Goal: Communication & Community: Ask a question

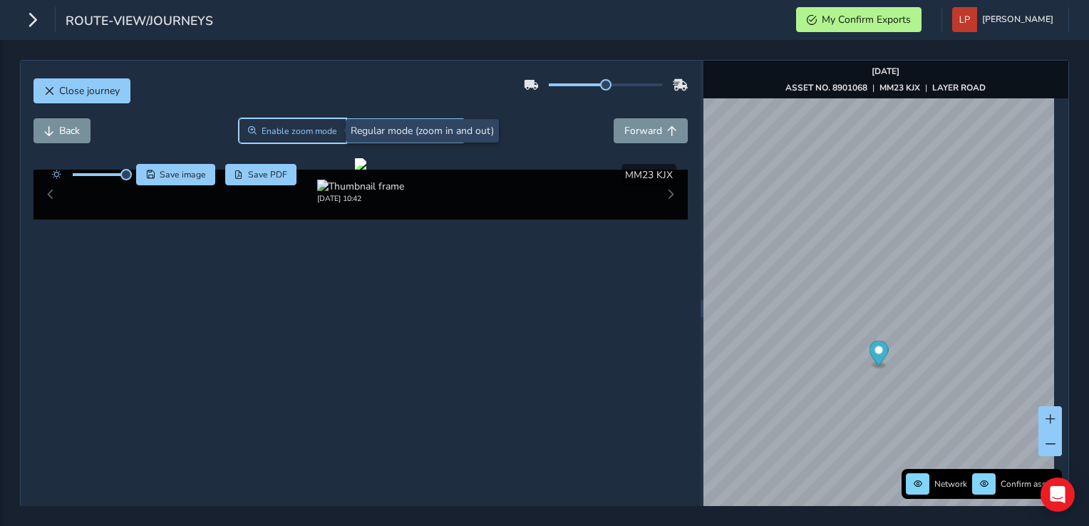
click at [294, 129] on span "Enable zoom mode" at bounding box center [300, 130] width 76 height 11
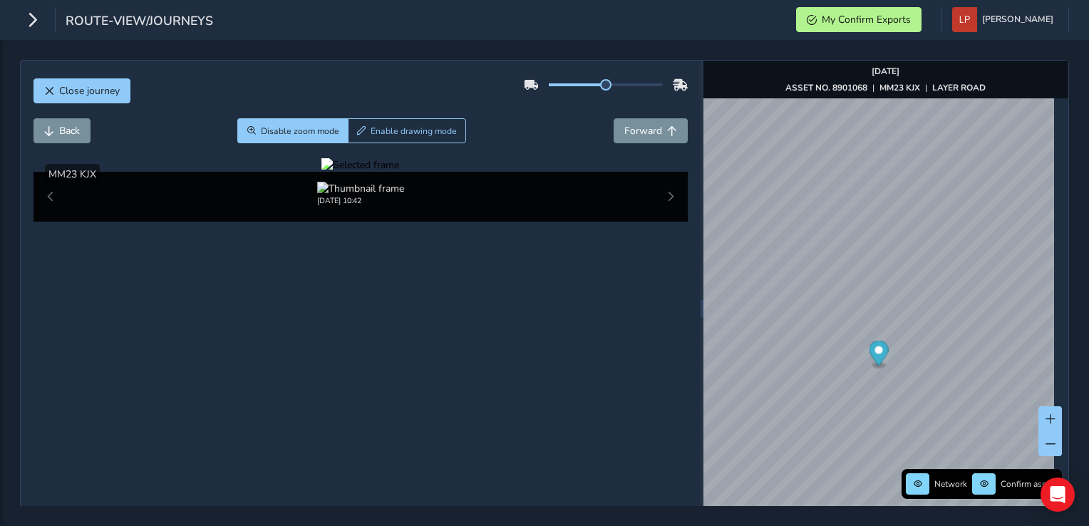
click at [321, 172] on div at bounding box center [360, 165] width 78 height 14
click at [288, 395] on img at bounding box center [795, 221] width 2053 height 1155
click at [296, 134] on span "Disable zoom mode" at bounding box center [300, 130] width 78 height 11
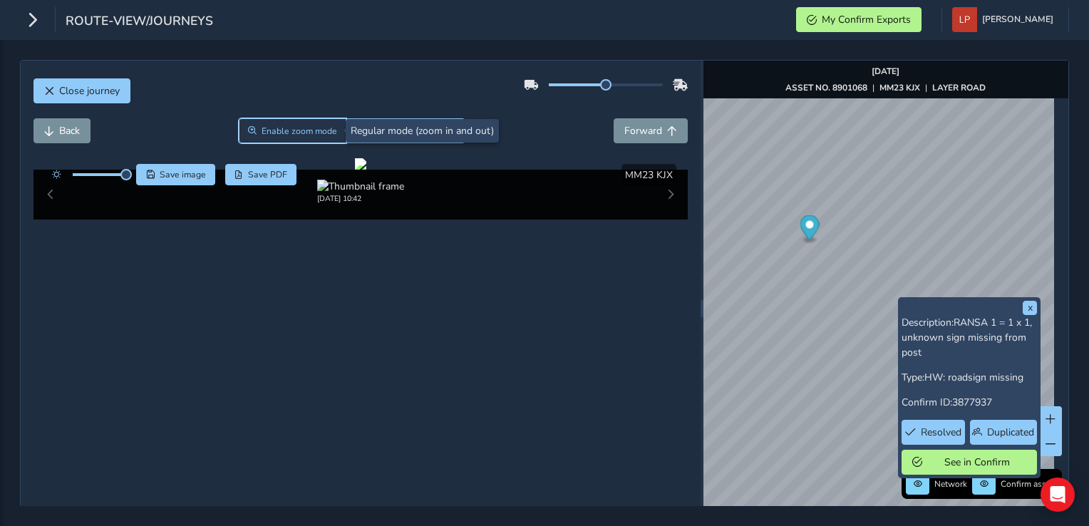
click at [297, 118] on button "Enable zoom mode" at bounding box center [293, 130] width 108 height 25
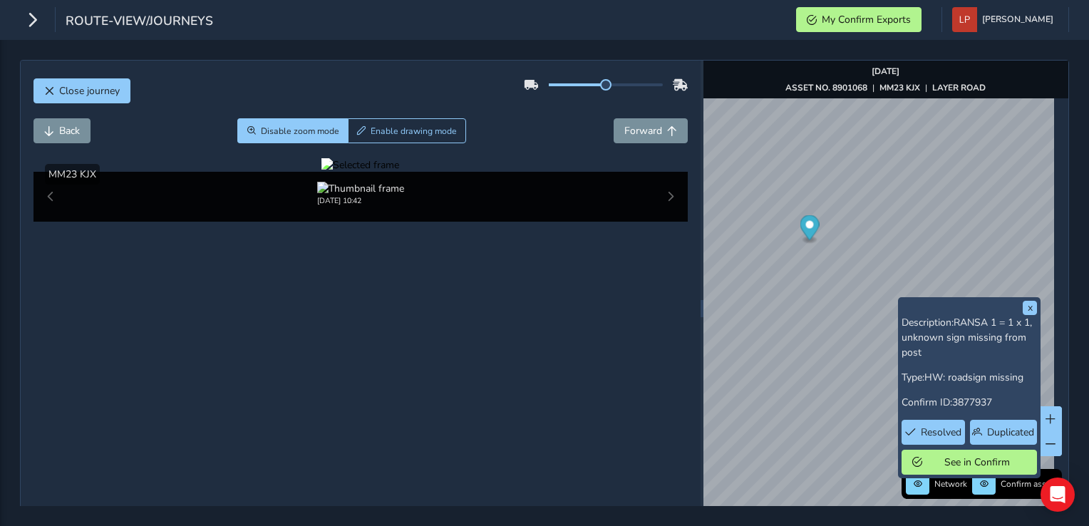
click at [321, 172] on div at bounding box center [360, 165] width 78 height 14
click at [284, 403] on img at bounding box center [804, 203] width 2053 height 1155
click at [321, 133] on span "Disable zoom mode" at bounding box center [300, 130] width 78 height 11
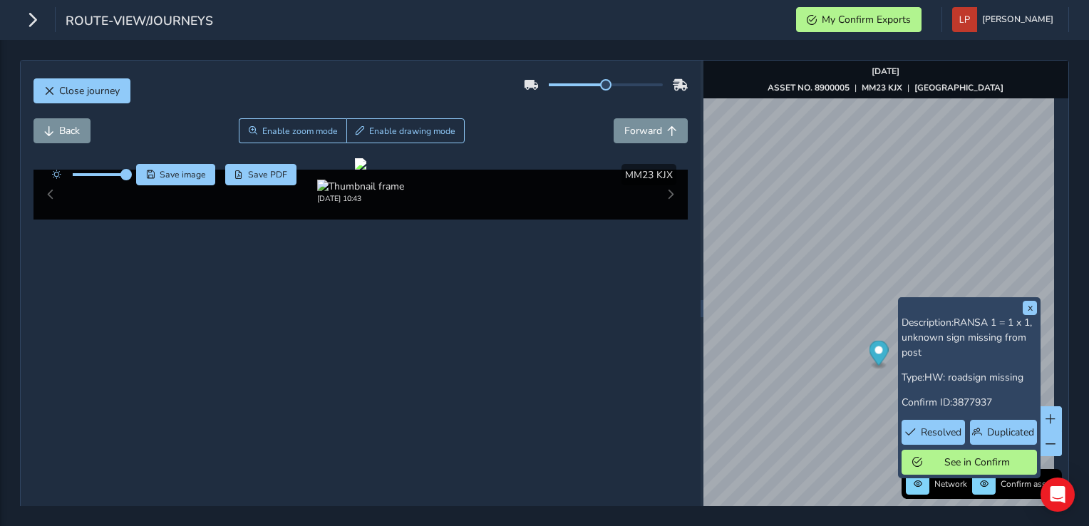
click at [102, 173] on span at bounding box center [99, 174] width 53 height 3
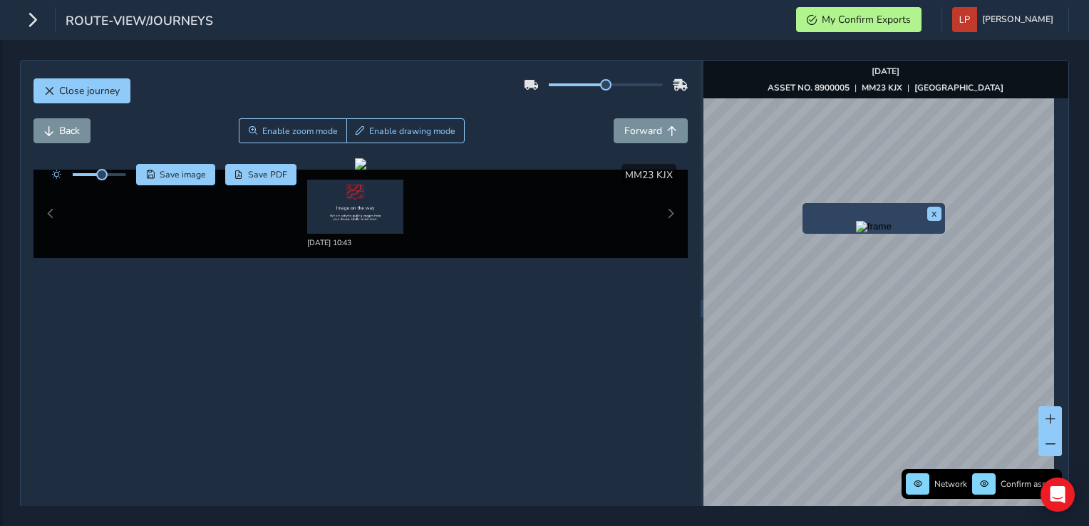
click at [813, 212] on div "x" at bounding box center [873, 219] width 135 height 24
click at [845, 227] on div "Preview frame" at bounding box center [873, 226] width 135 height 11
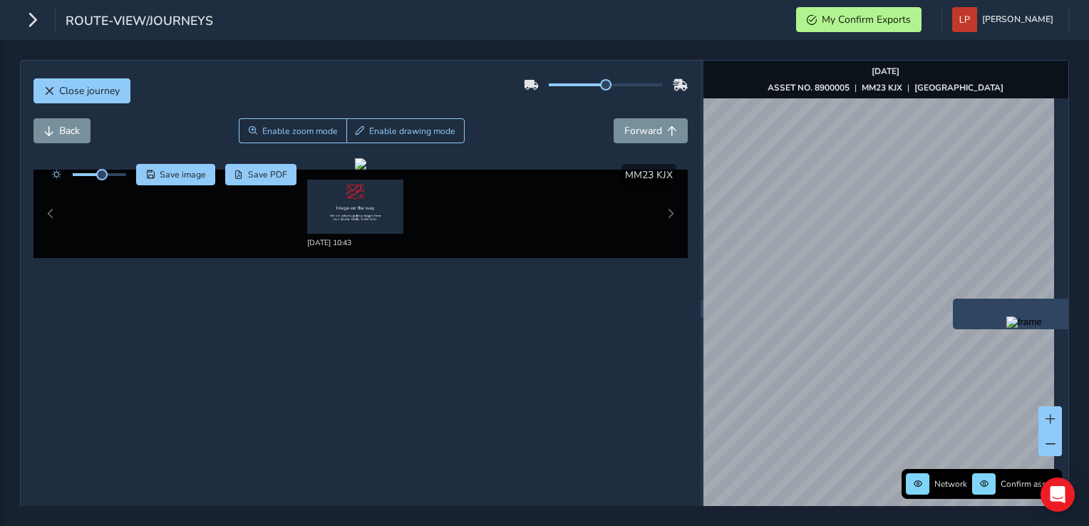
click at [1006, 328] on img "Preview frame" at bounding box center [1024, 321] width 36 height 11
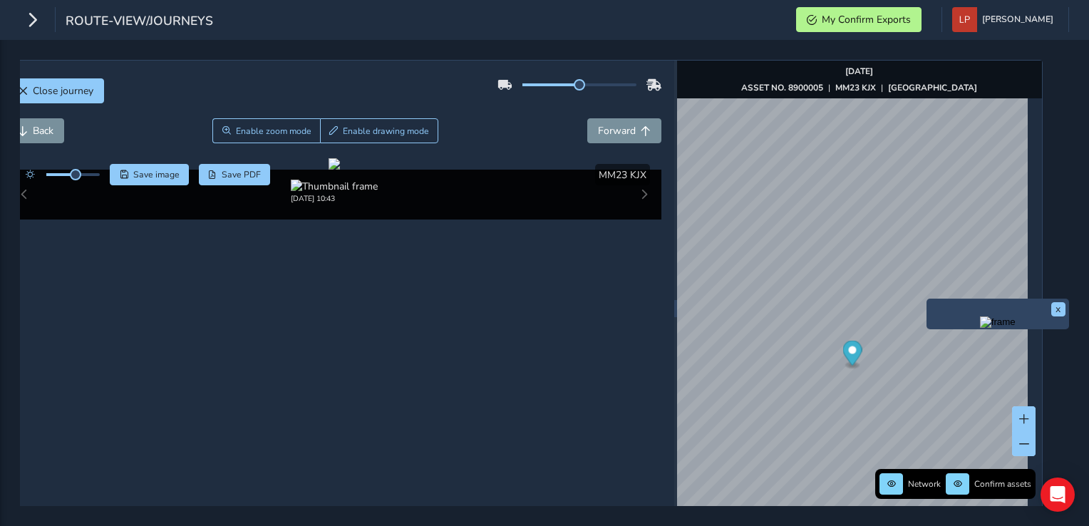
scroll to position [0, 37]
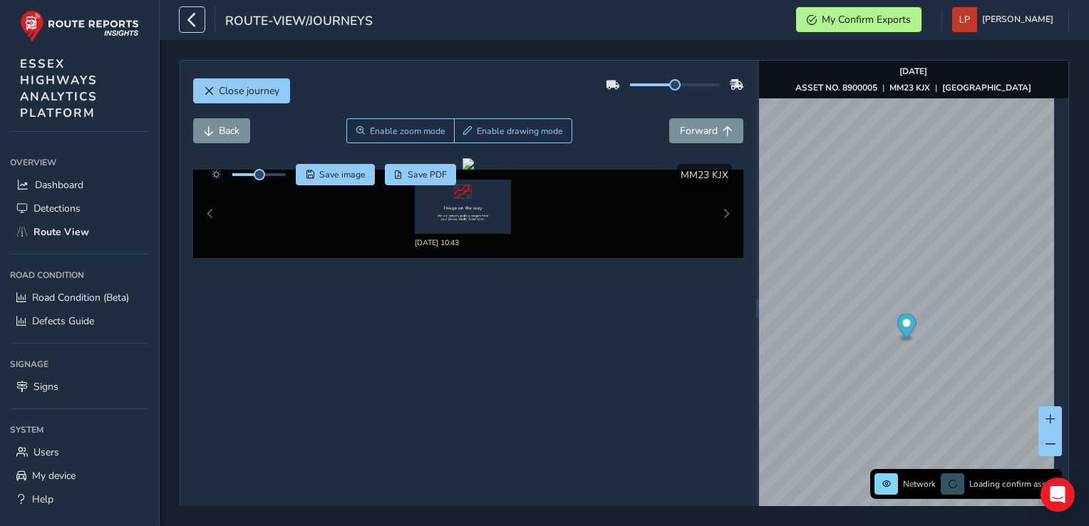
click at [184, 22] on button "button" at bounding box center [192, 19] width 25 height 25
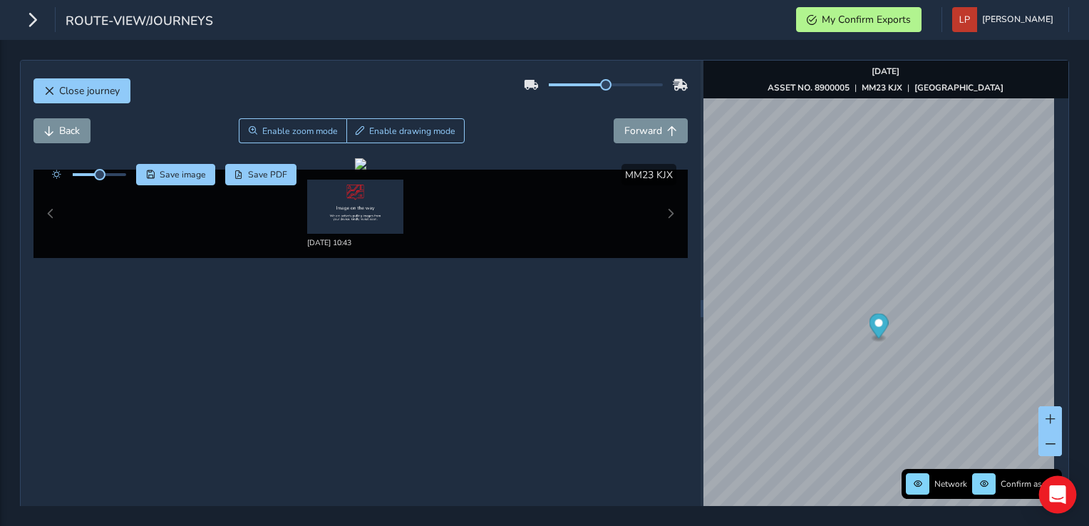
click at [1061, 493] on icon "Open Intercom Messenger" at bounding box center [1057, 494] width 16 height 19
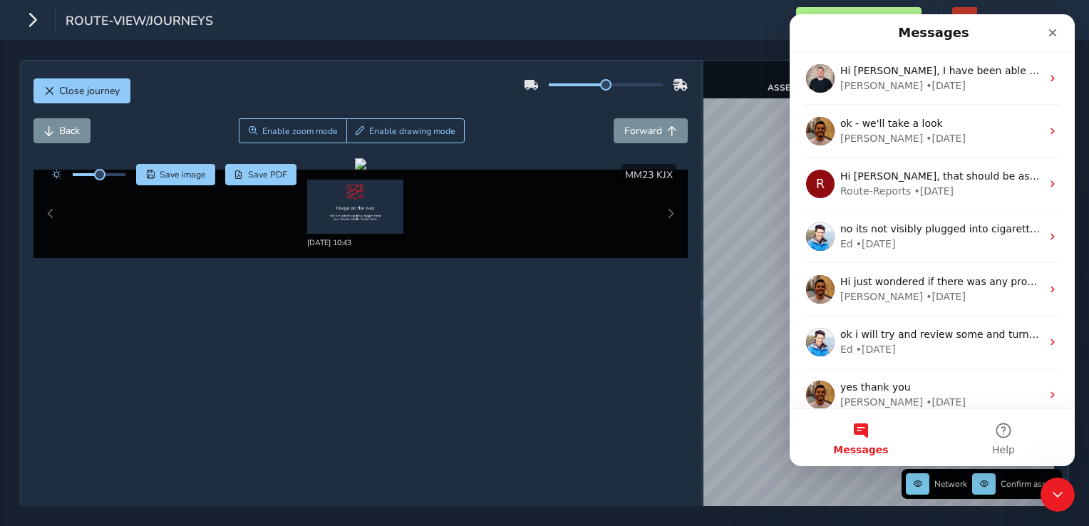
click at [855, 440] on button "Messages" at bounding box center [861, 437] width 143 height 57
drag, startPoint x: 1040, startPoint y: 76, endPoint x: 1004, endPoint y: 24, distance: 62.9
click at [1004, 24] on div "Intercom messenger" at bounding box center [1020, 33] width 92 height 26
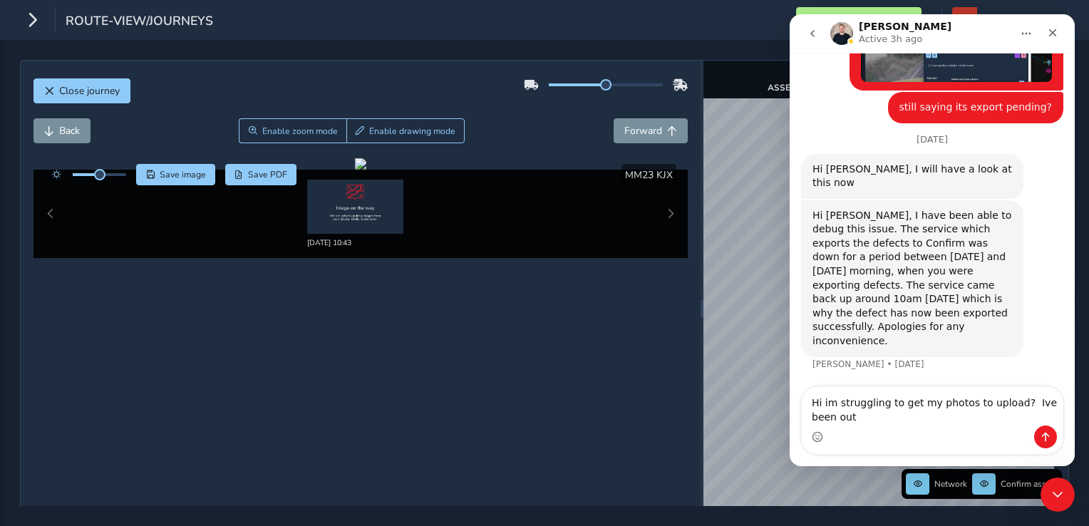
scroll to position [1099, 0]
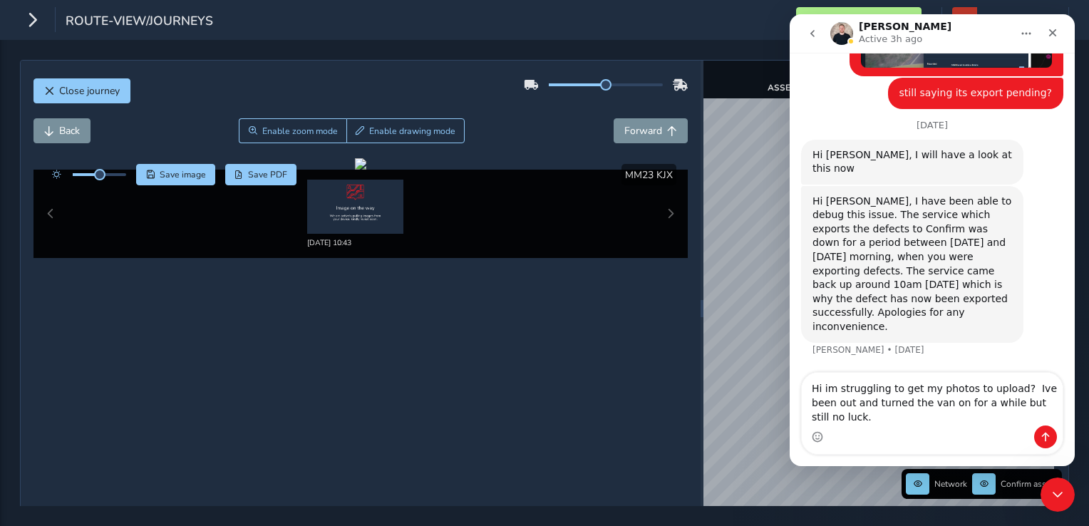
type textarea "Hi im struggling to get my photos to upload? Ive been out and turned the van on…"
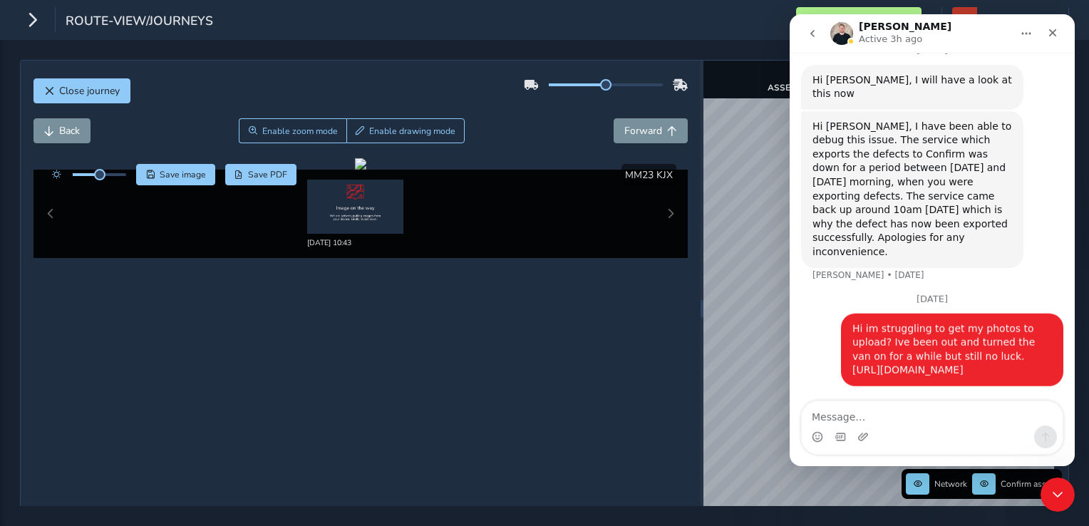
scroll to position [1258, 0]
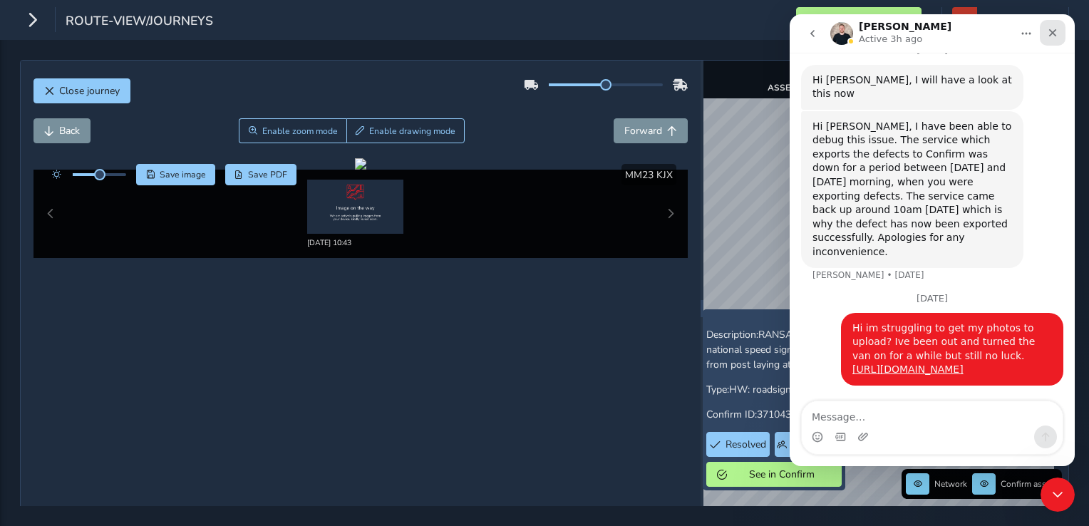
click at [1055, 33] on icon "Close" at bounding box center [1052, 32] width 11 height 11
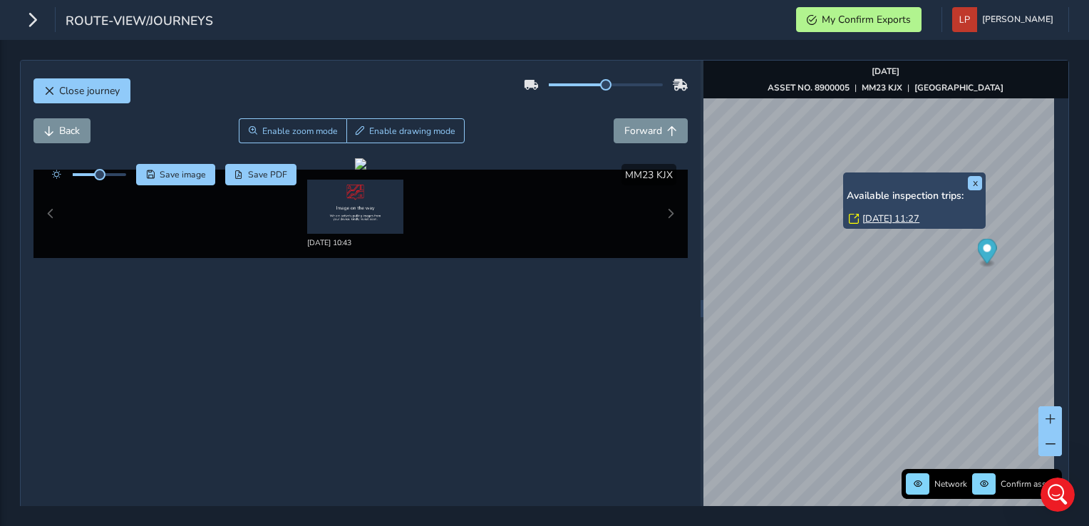
click at [877, 212] on link "Tue, 26 Aug, 11:27" at bounding box center [890, 218] width 57 height 13
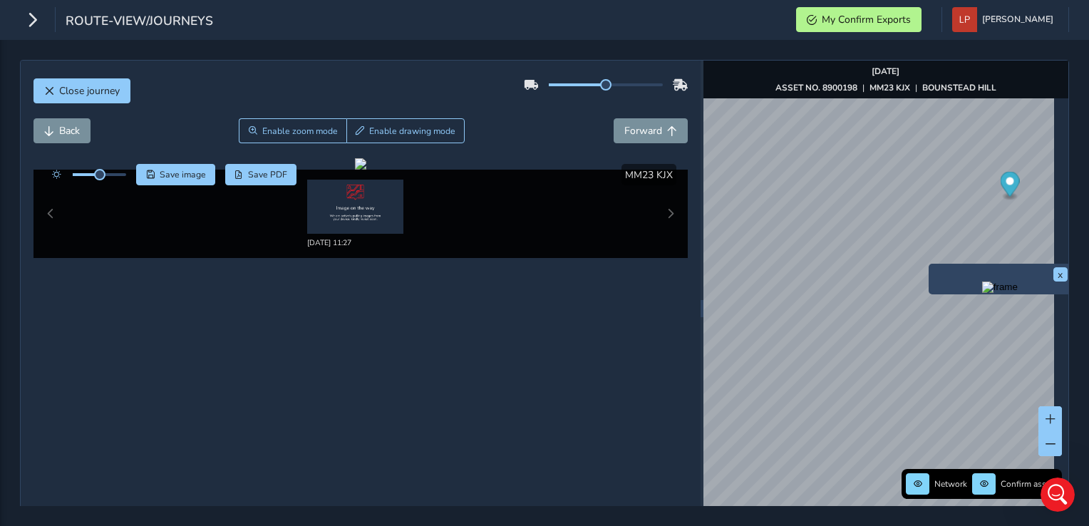
click at [932, 265] on div "x" at bounding box center [1000, 279] width 143 height 31
click at [943, 283] on div "Preview frame" at bounding box center [999, 287] width 135 height 11
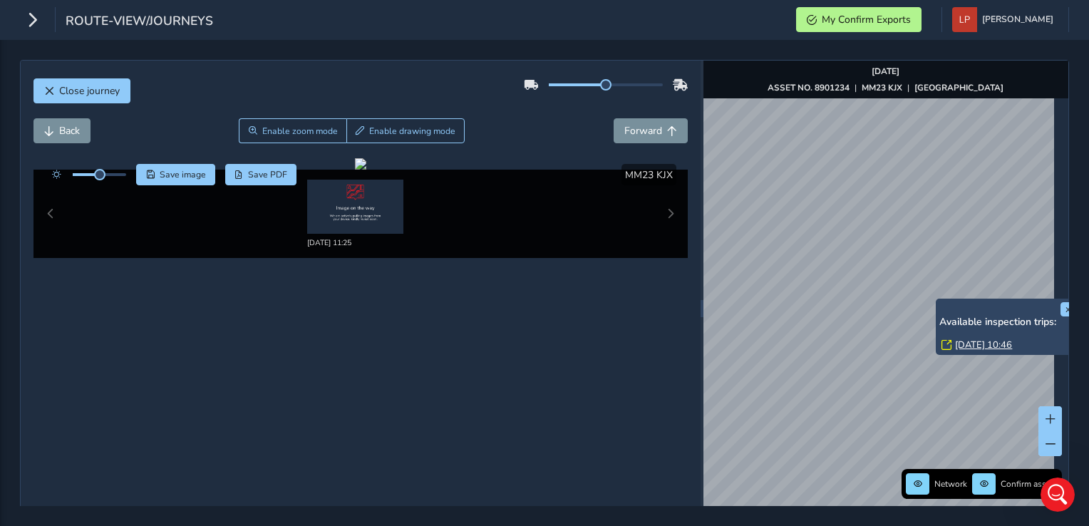
click at [969, 341] on link "Tue, 26 Aug, 10:46" at bounding box center [983, 345] width 57 height 13
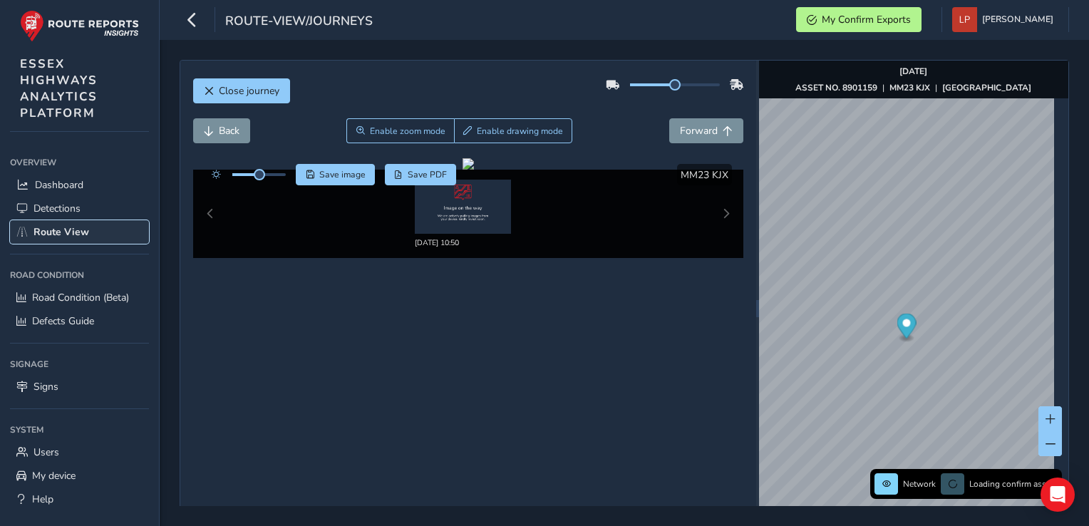
click at [51, 227] on span "Route View" at bounding box center [62, 232] width 56 height 14
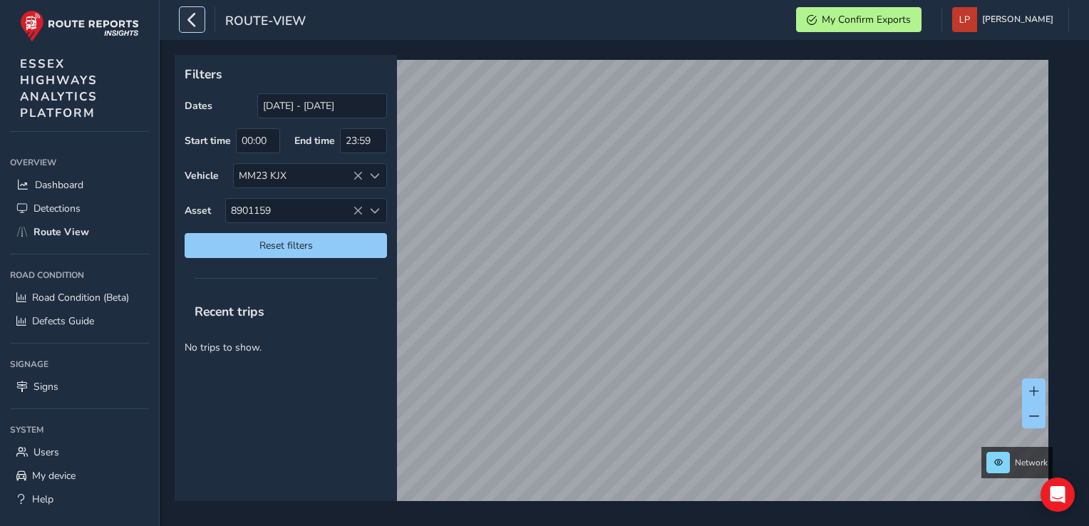
click at [195, 24] on icon "button" at bounding box center [192, 19] width 15 height 25
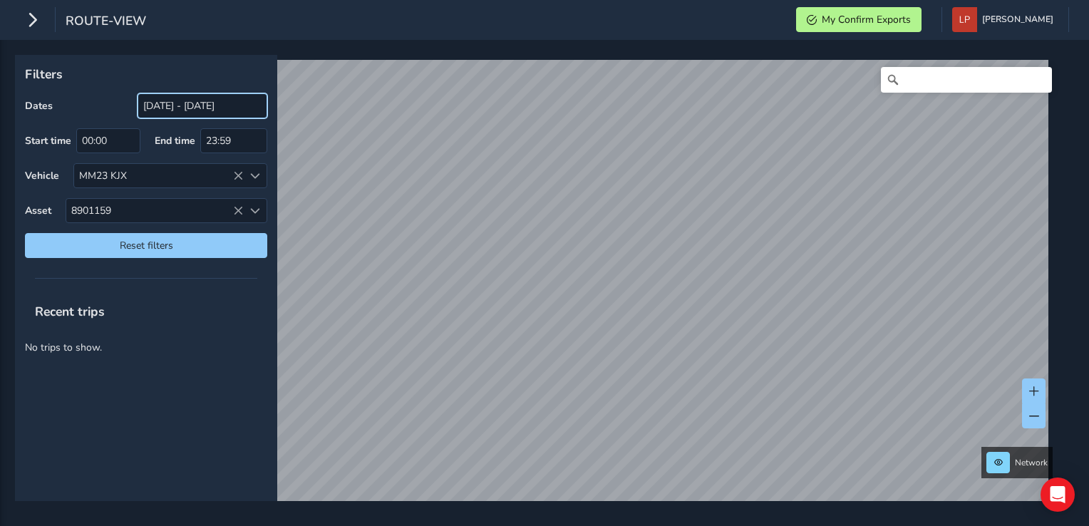
click at [237, 102] on input "[DATE] - [DATE]" at bounding box center [203, 105] width 130 height 25
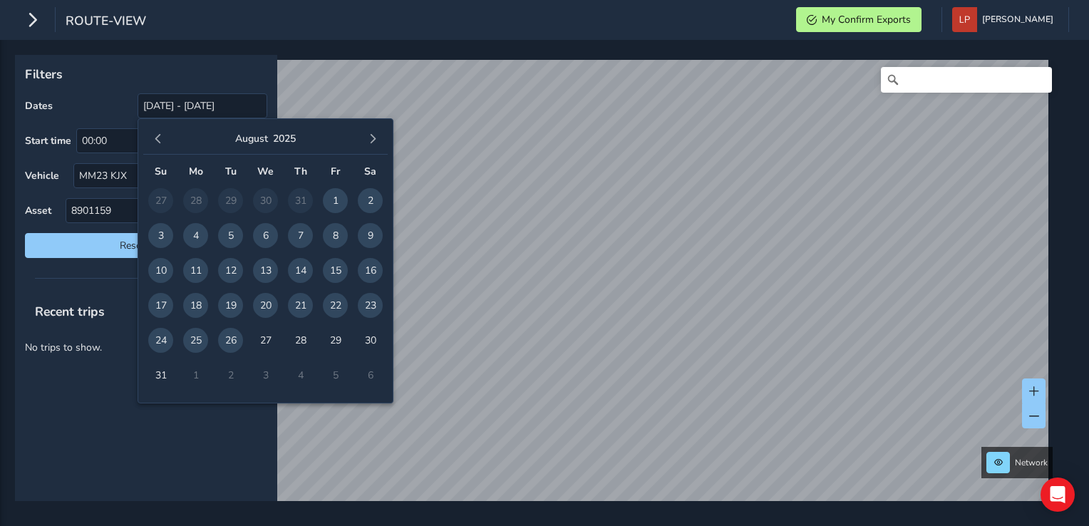
click at [225, 338] on span "26" at bounding box center [230, 340] width 25 height 25
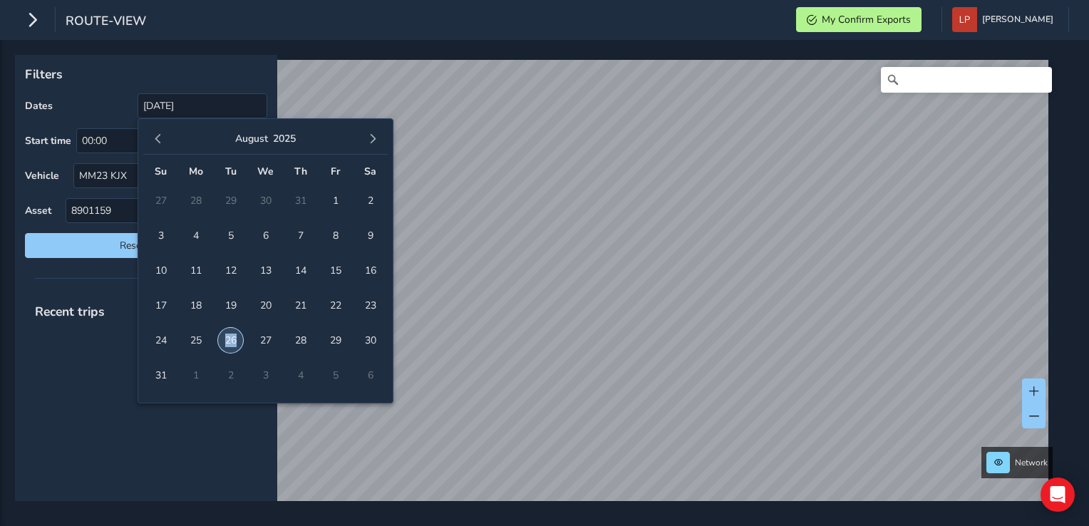
click at [225, 338] on span "26" at bounding box center [230, 340] width 25 height 25
type input "[DATE] - [DATE]"
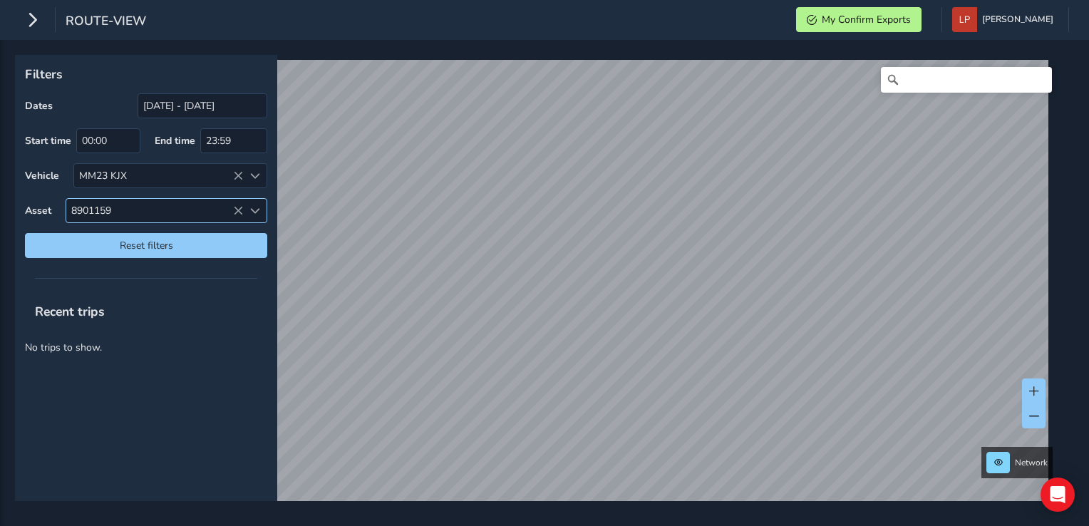
drag, startPoint x: 225, startPoint y: 338, endPoint x: 235, endPoint y: 210, distance: 128.7
click at [235, 210] on icon at bounding box center [238, 211] width 10 height 10
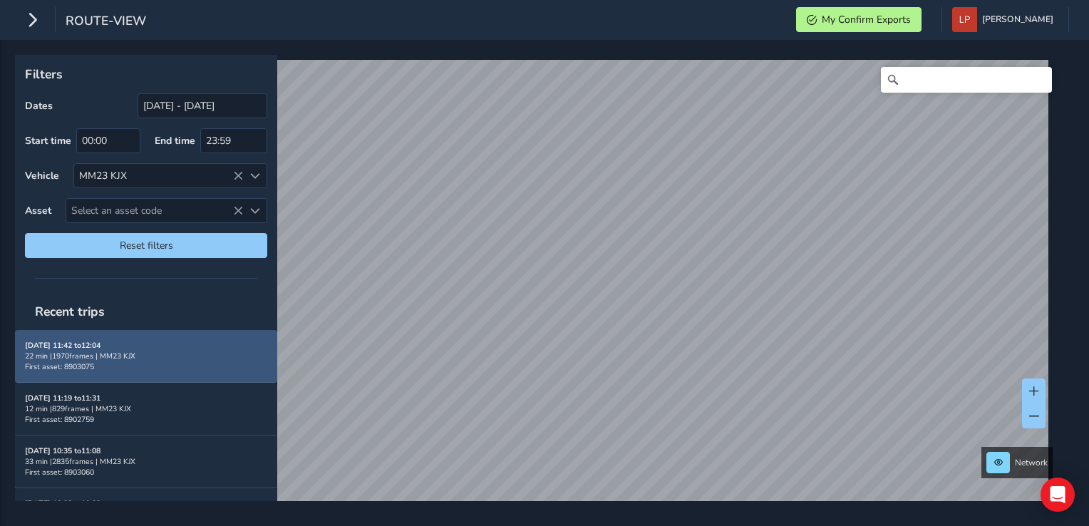
click at [74, 361] on span "First asset: 8903075" at bounding box center [59, 366] width 69 height 11
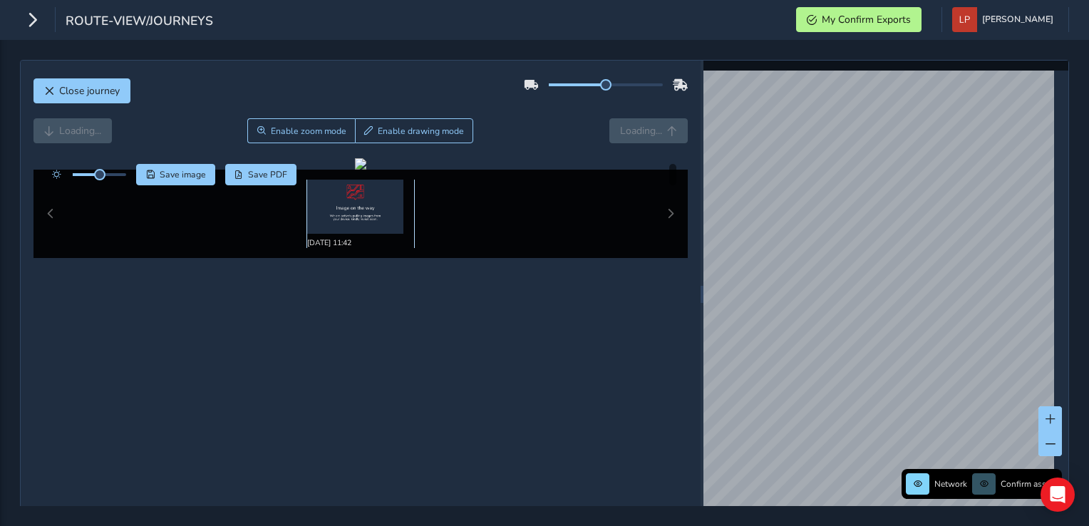
click at [363, 215] on img at bounding box center [355, 207] width 96 height 54
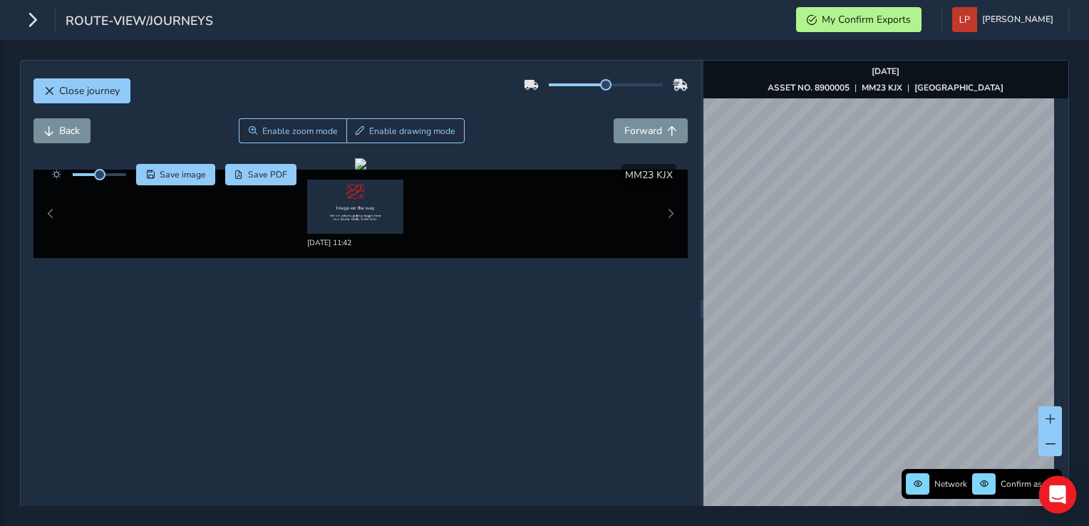
click at [1055, 498] on icon "Open Intercom Messenger" at bounding box center [1057, 494] width 16 height 19
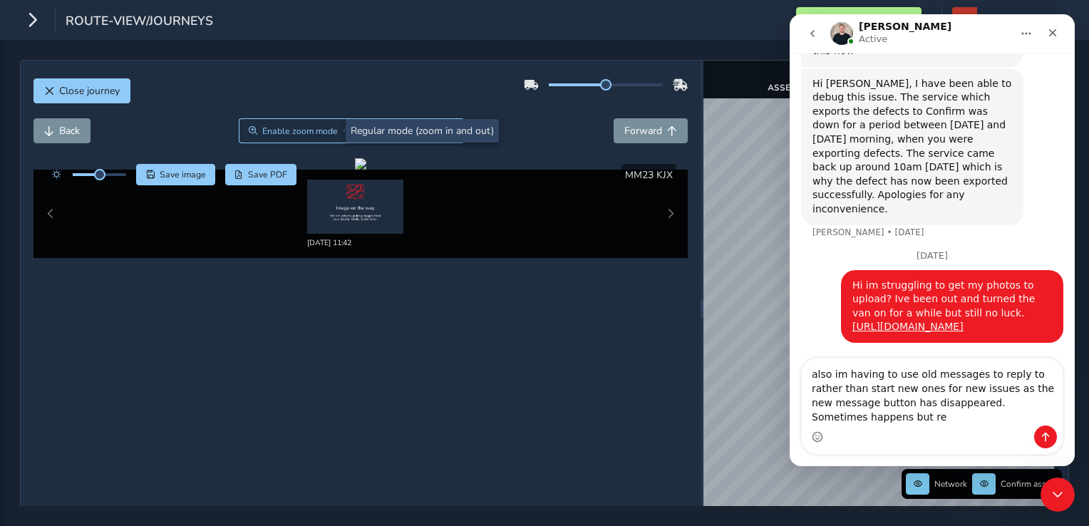
scroll to position [1287, 0]
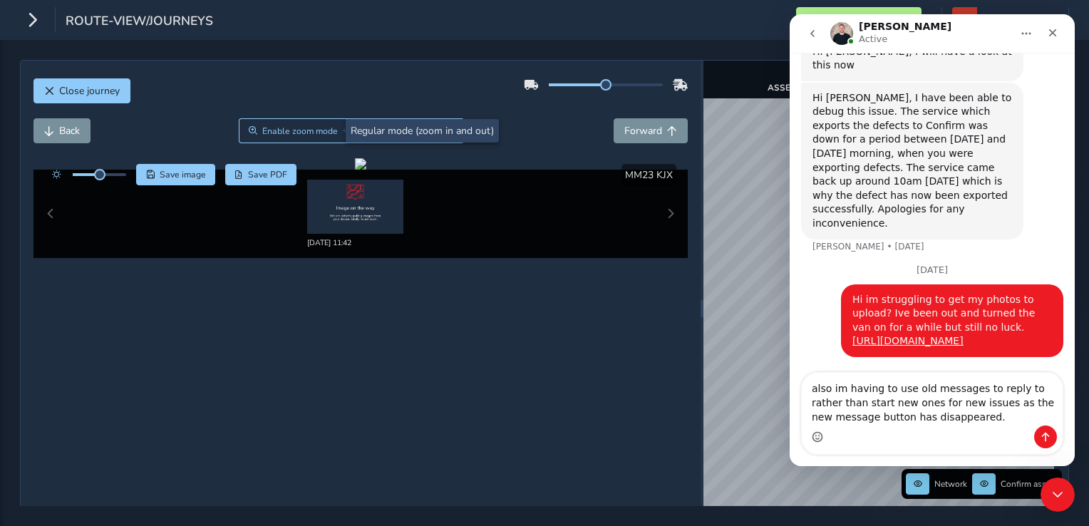
type textarea "also im having to use old messages to reply to rather than start new ones for n…"
click at [815, 435] on icon "Emoji picker" at bounding box center [817, 436] width 11 height 11
click at [929, 432] on div "Intercom messenger" at bounding box center [932, 437] width 261 height 23
click at [1048, 438] on icon "Send a message…" at bounding box center [1045, 436] width 11 height 11
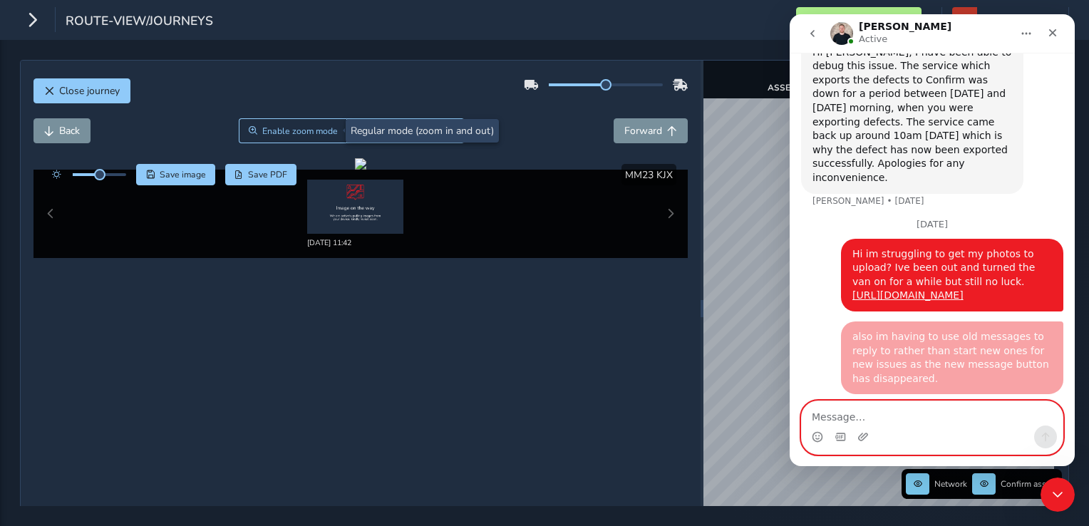
scroll to position [1319, 0]
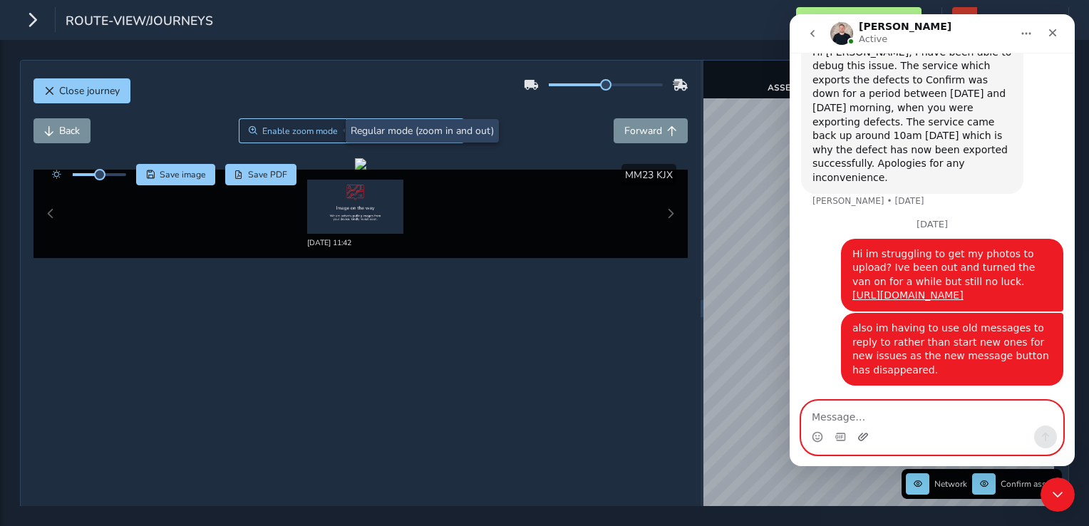
click at [859, 439] on icon "Upload attachment" at bounding box center [863, 437] width 10 height 8
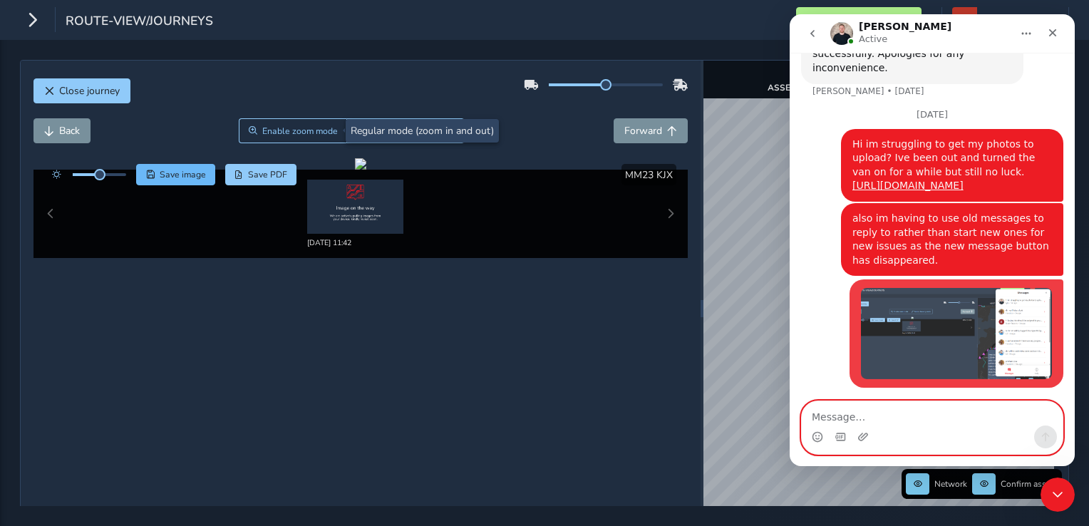
scroll to position [1428, 0]
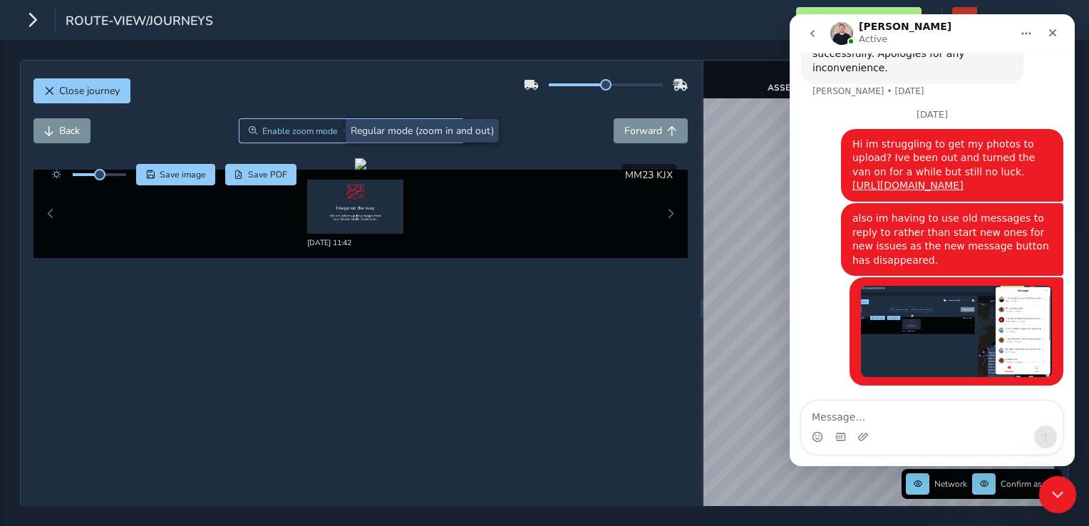
click at [1047, 490] on icon "Close Intercom Messenger" at bounding box center [1055, 492] width 17 height 17
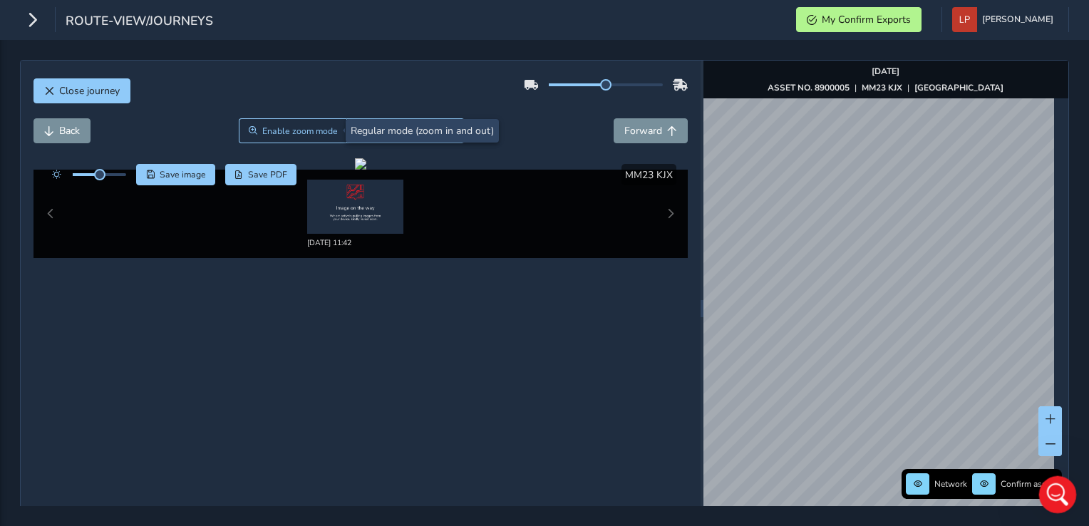
scroll to position [1428, 0]
click at [1055, 498] on icon "Open Intercom Messenger" at bounding box center [1056, 493] width 24 height 24
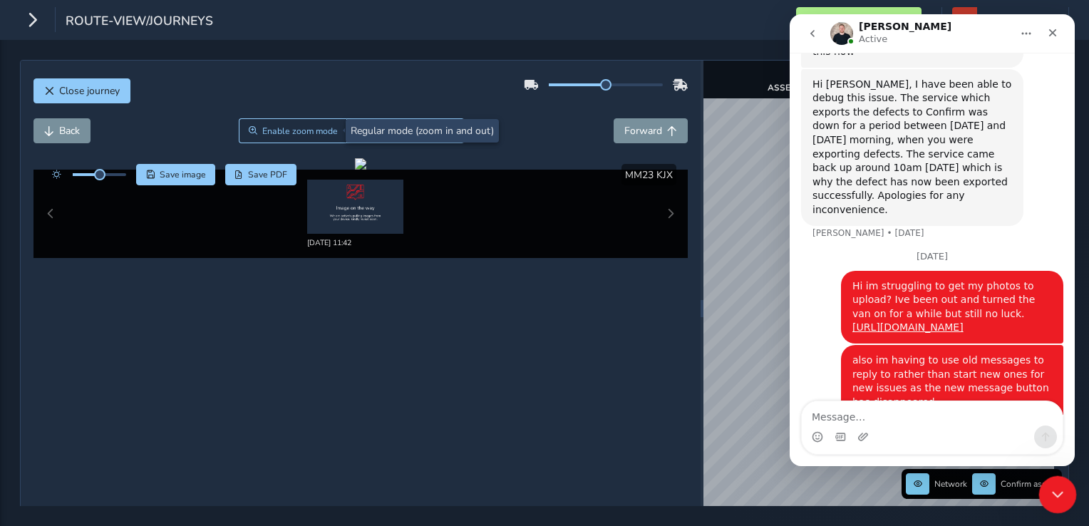
scroll to position [1428, 0]
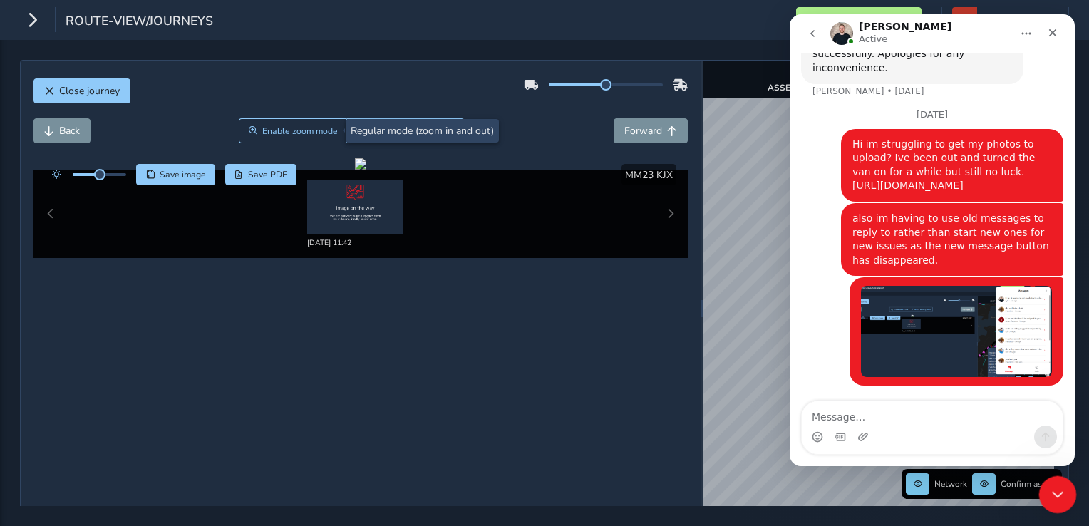
click at [1054, 495] on icon "Close Intercom Messenger" at bounding box center [1055, 492] width 17 height 17
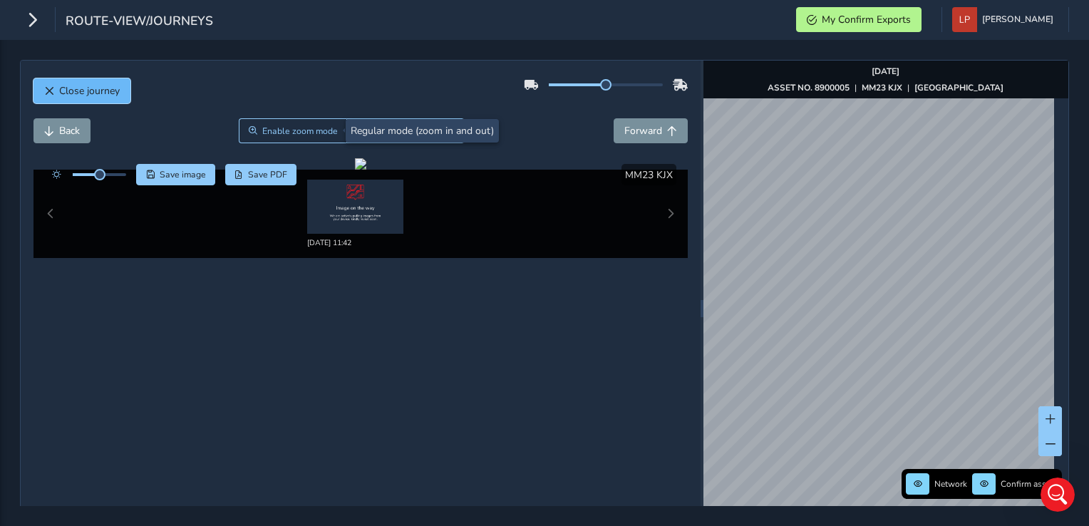
click at [78, 93] on span "Close journey" at bounding box center [89, 91] width 61 height 14
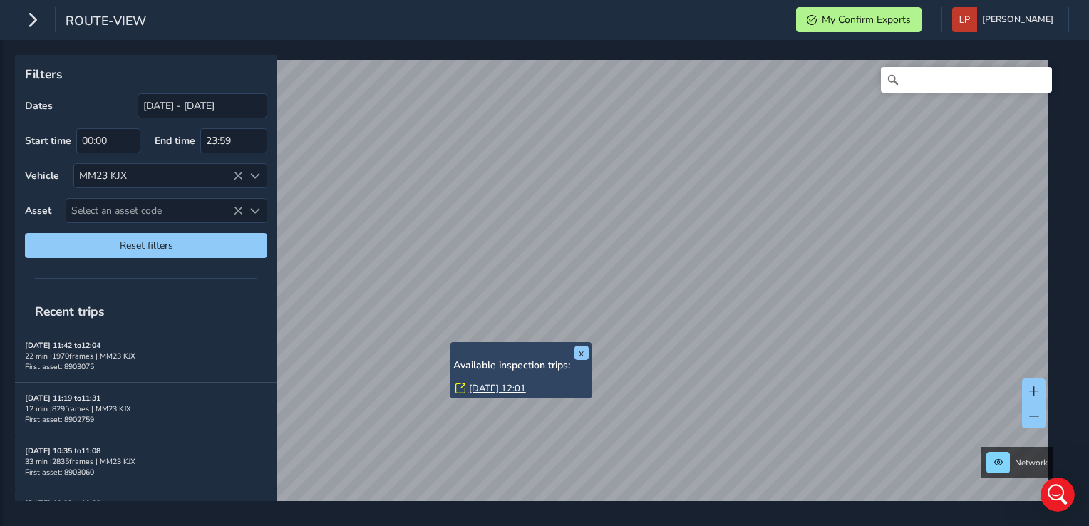
click at [499, 388] on link "Tue, 26 Aug, 12:01" at bounding box center [497, 388] width 57 height 13
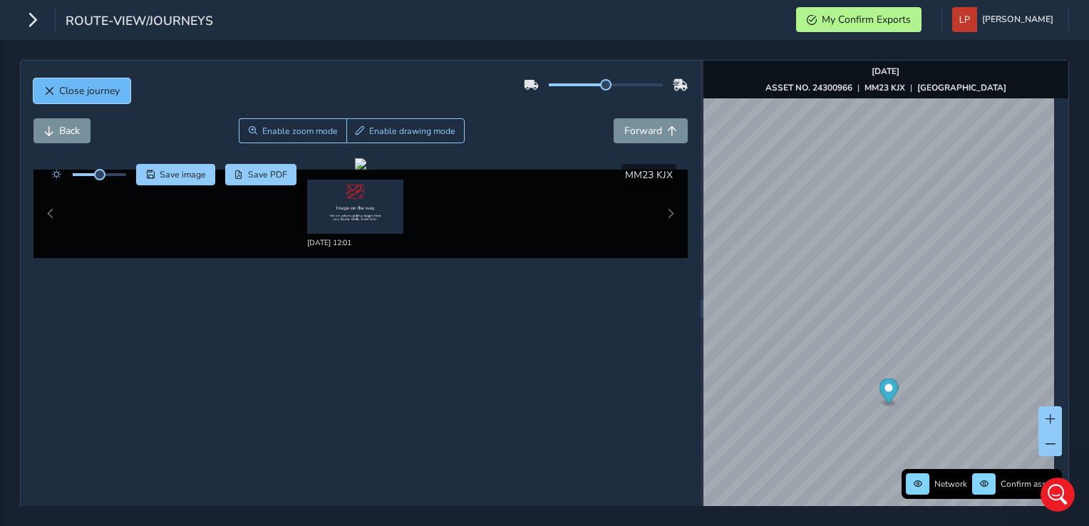
click at [63, 89] on span "Close journey" at bounding box center [89, 91] width 61 height 14
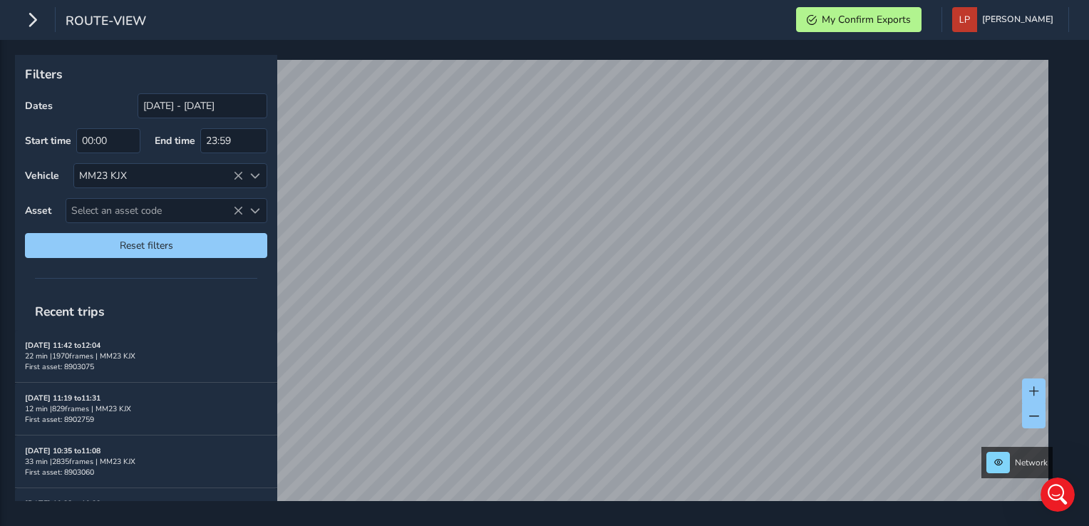
scroll to position [1483, 0]
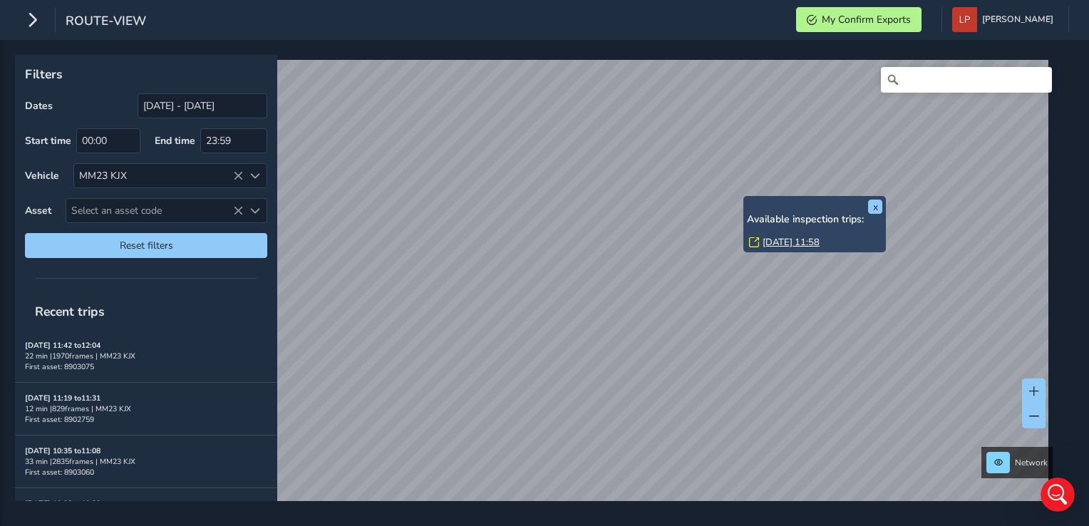
click at [784, 240] on link "Tue, 26 Aug, 11:58" at bounding box center [791, 242] width 57 height 13
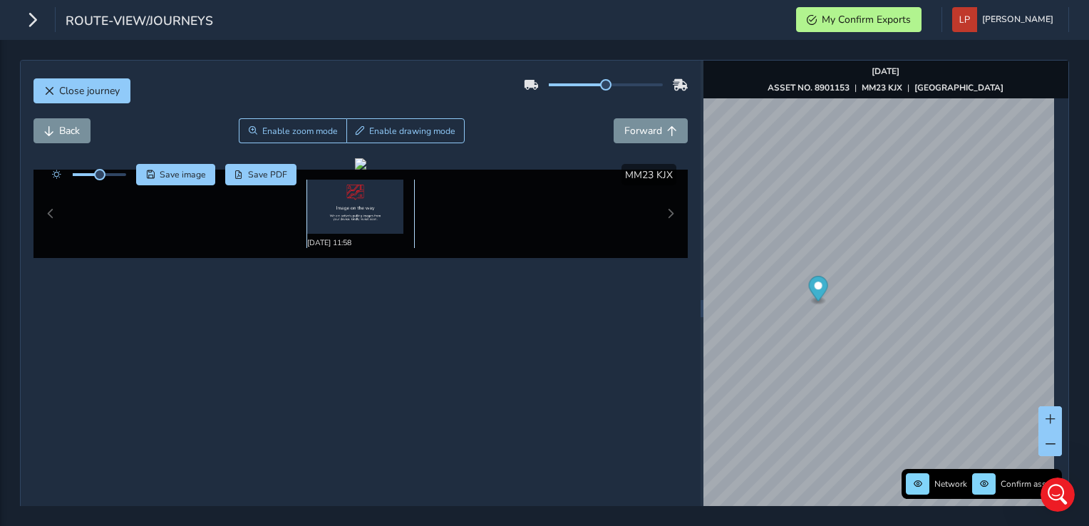
click at [364, 207] on img at bounding box center [355, 207] width 96 height 54
click at [341, 209] on img at bounding box center [355, 207] width 96 height 54
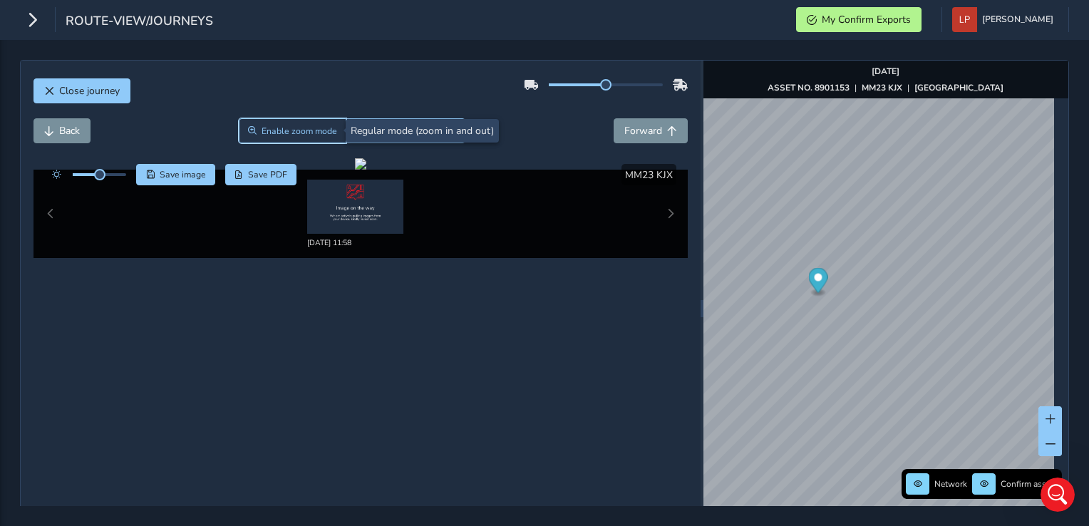
click at [271, 133] on span "Enable zoom mode" at bounding box center [300, 130] width 76 height 11
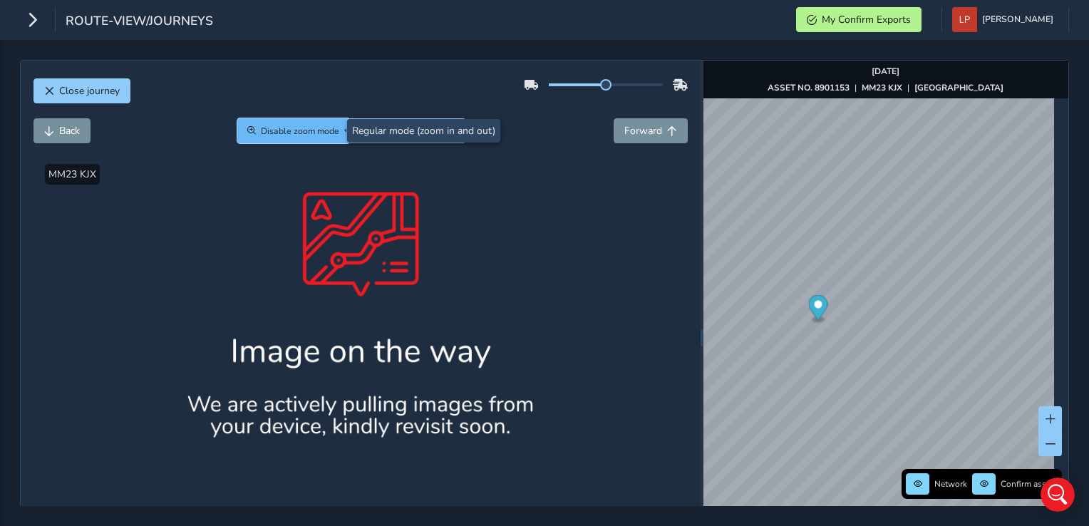
click at [263, 127] on span "Disable zoom mode" at bounding box center [300, 130] width 78 height 11
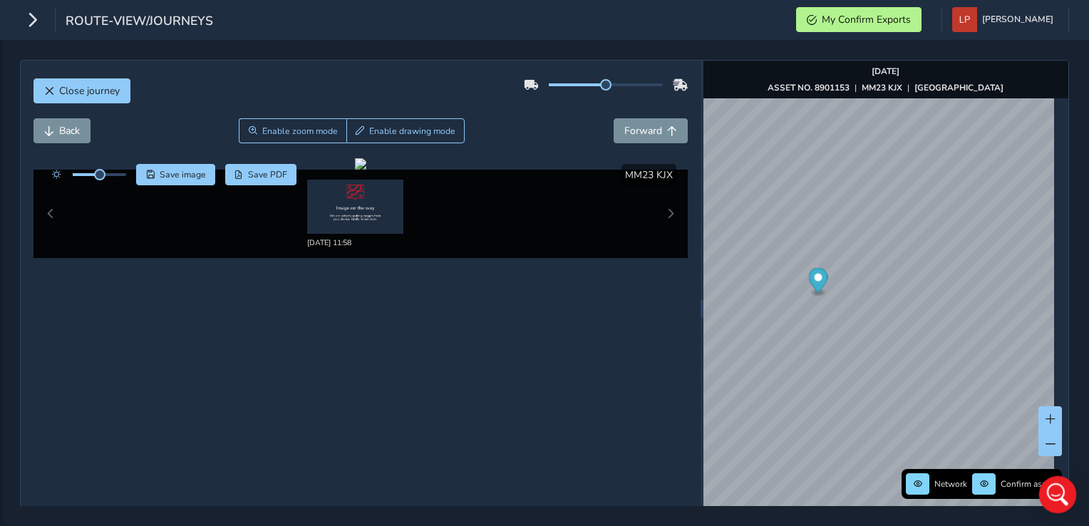
click at [1064, 492] on icon "Open Intercom Messenger" at bounding box center [1056, 493] width 24 height 24
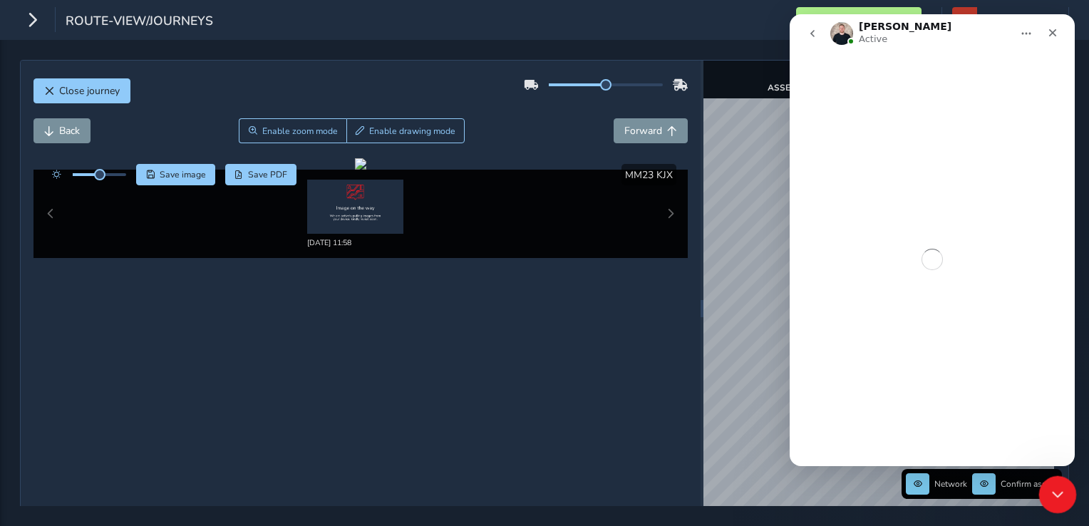
click at [1065, 492] on div "Close Intercom Messenger" at bounding box center [1056, 492] width 34 height 34
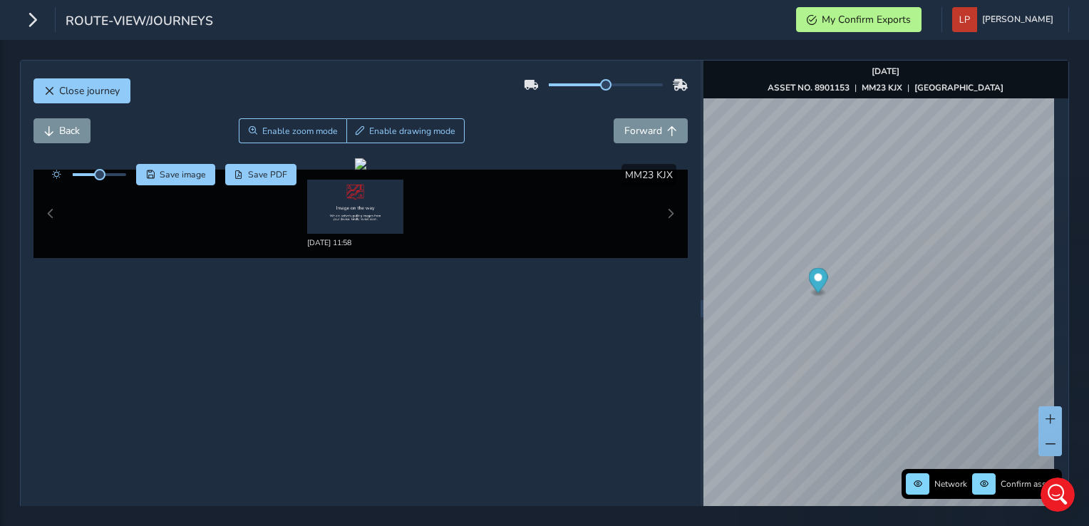
scroll to position [1931, 0]
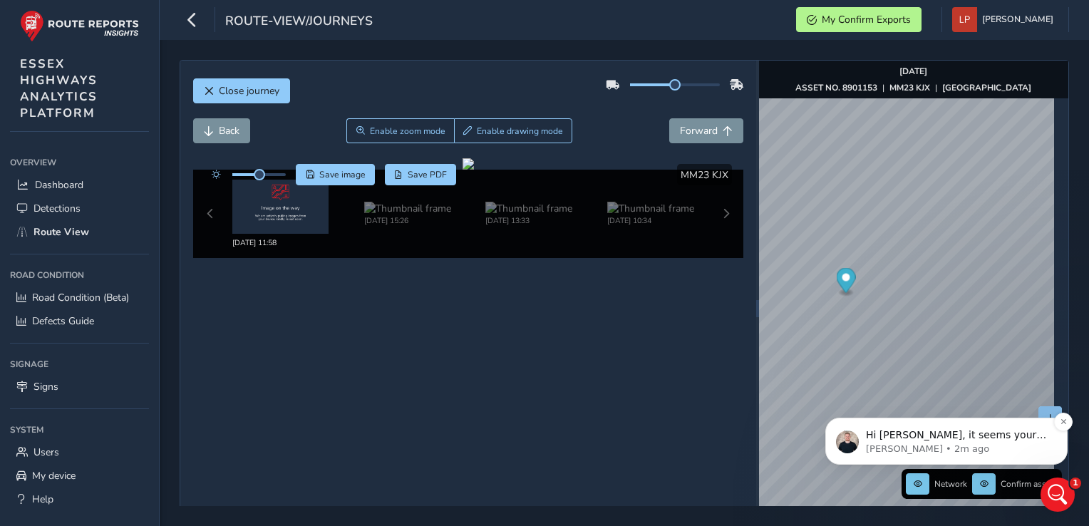
click at [947, 431] on p "Hi Louise, it seems your current location doesn't have great network speeds, wh…" at bounding box center [958, 435] width 184 height 14
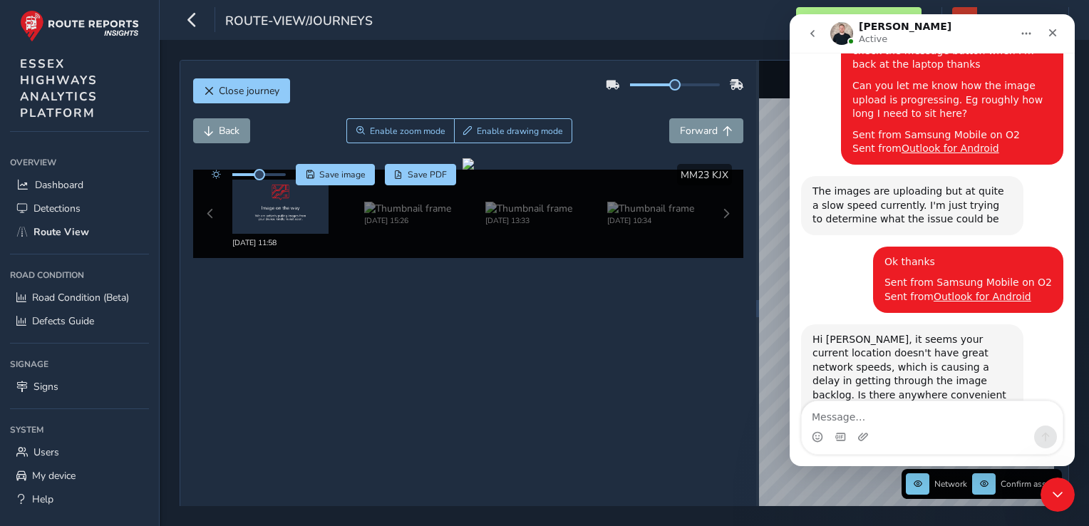
scroll to position [2044, 0]
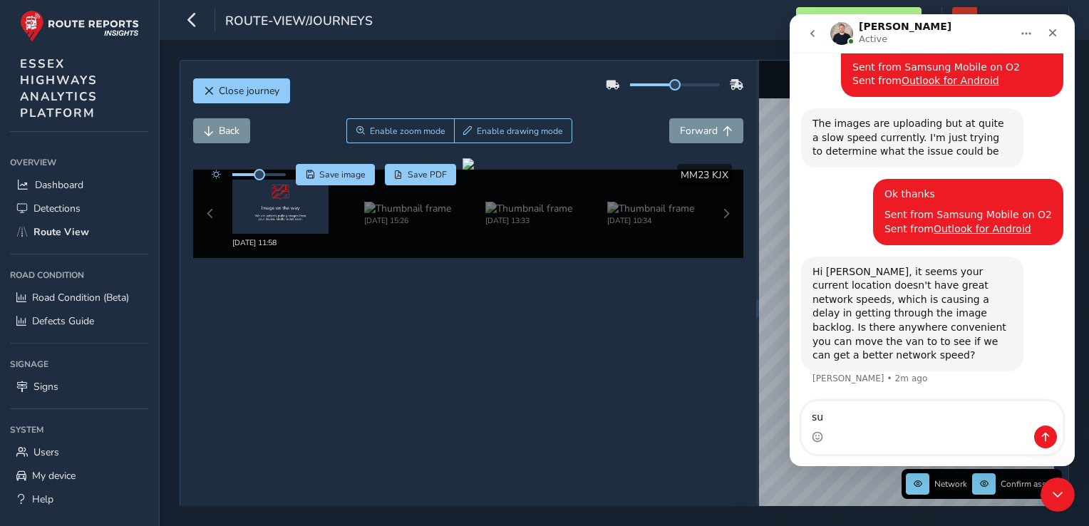
type textarea "s"
click at [864, 416] on textarea "Message…" at bounding box center [932, 413] width 261 height 24
type textarea "ok bare with and i will move"
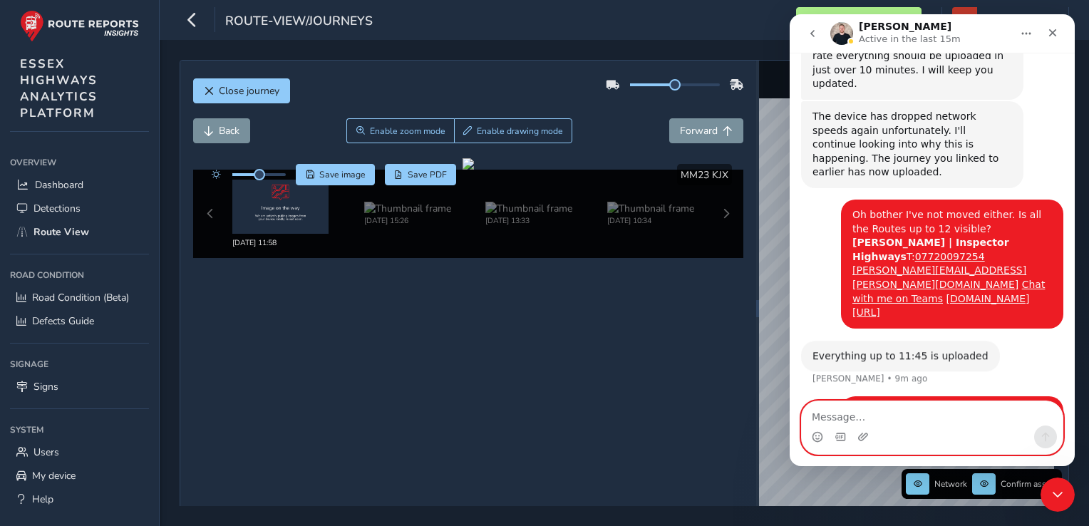
scroll to position [2639, 0]
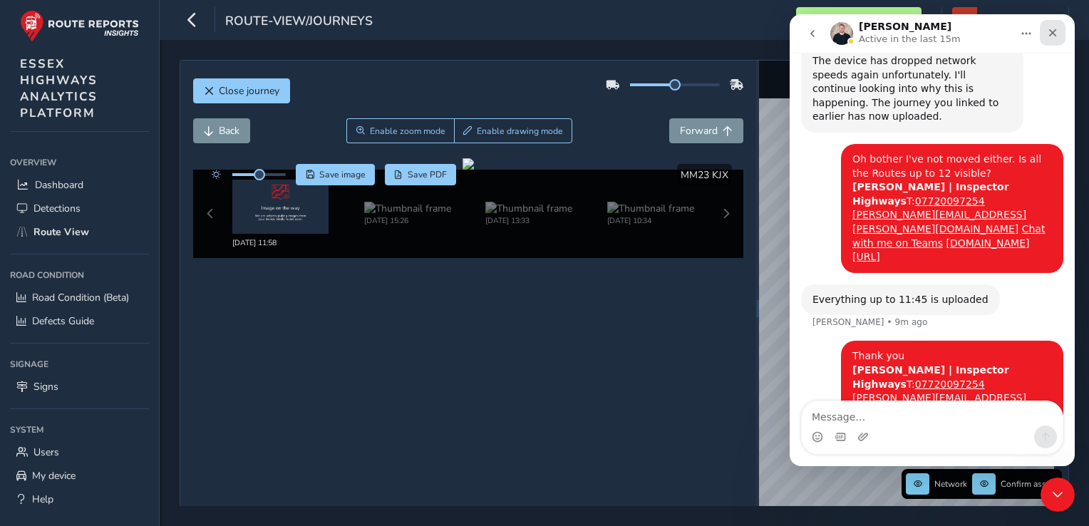
click at [1051, 27] on icon "Close" at bounding box center [1052, 32] width 11 height 11
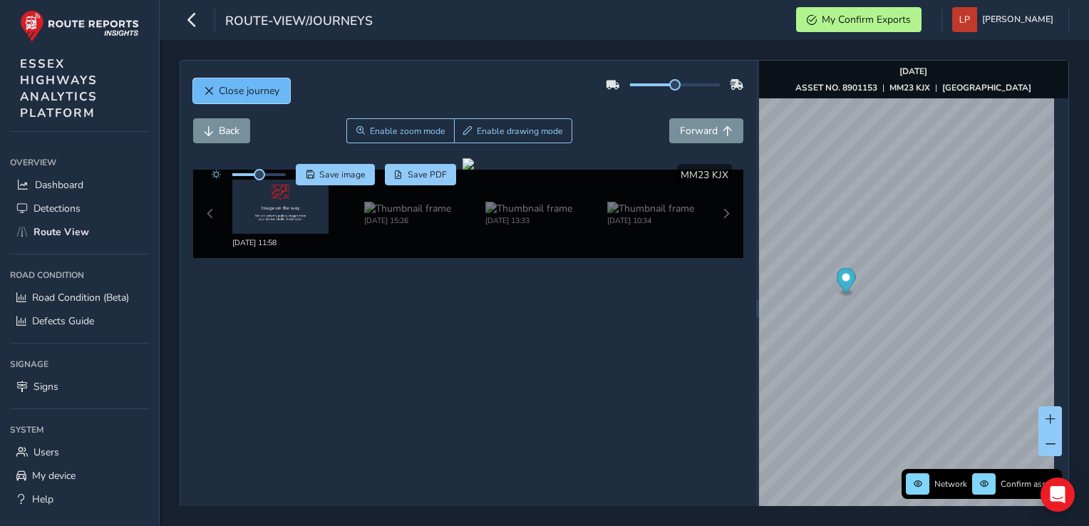
click at [224, 90] on span "Close journey" at bounding box center [249, 91] width 61 height 14
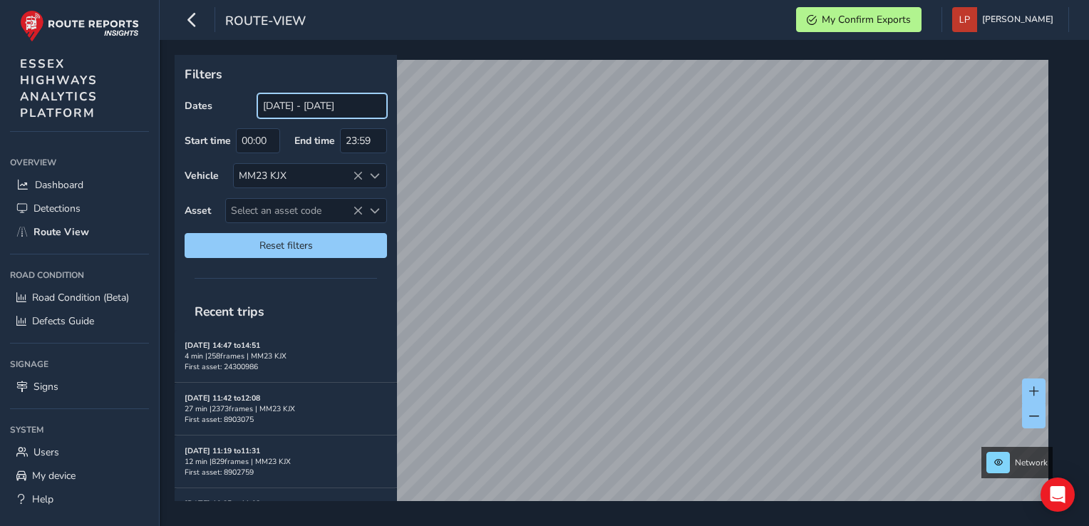
click at [362, 112] on input "[DATE] - [DATE]" at bounding box center [322, 105] width 130 height 25
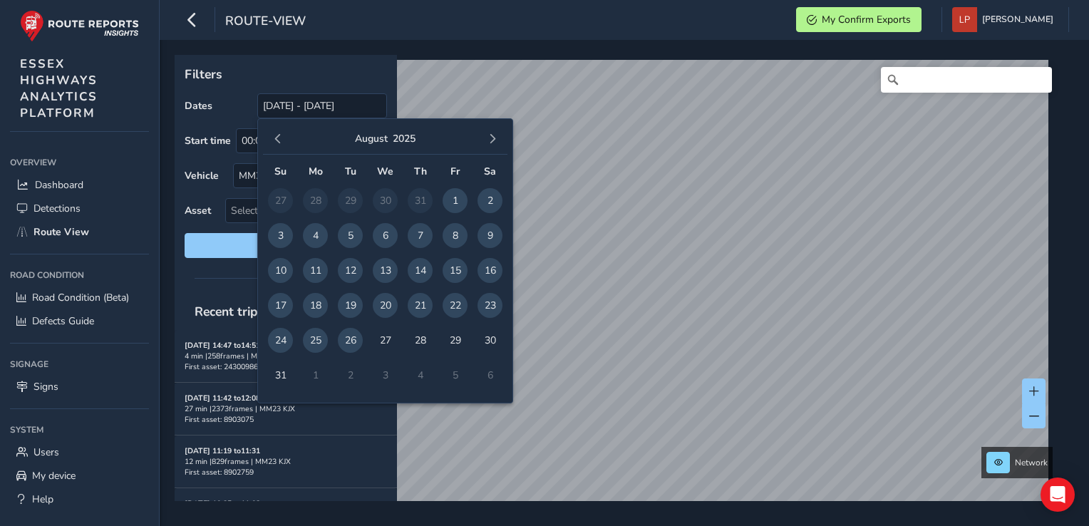
click at [346, 344] on span "26" at bounding box center [350, 340] width 25 height 25
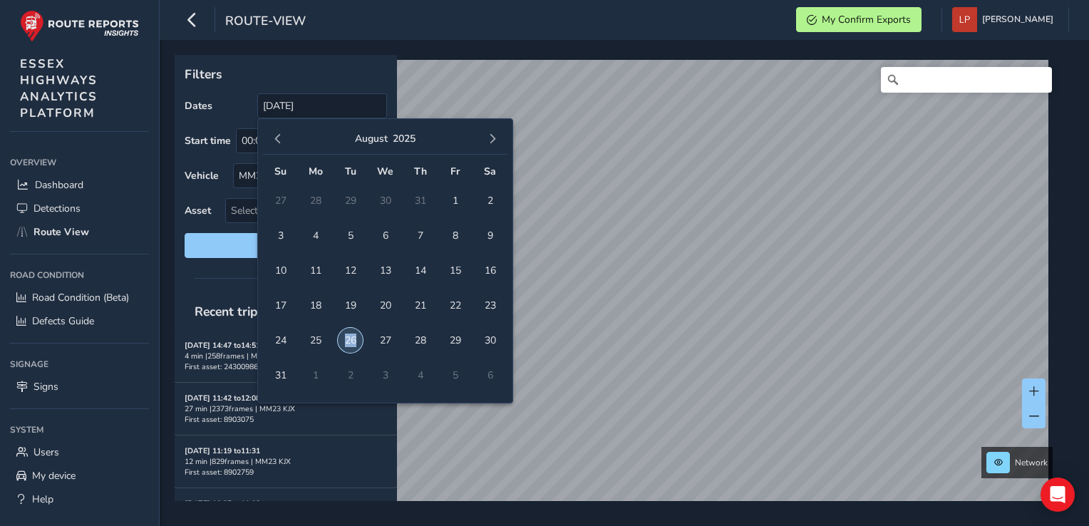
click at [345, 344] on span "26" at bounding box center [350, 340] width 25 height 25
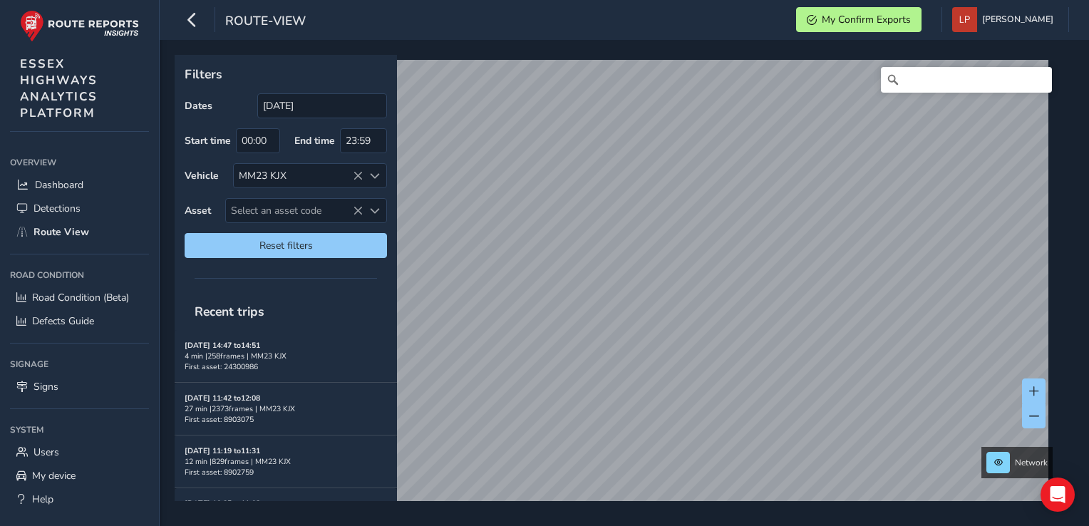
type input "[DATE] - [DATE]"
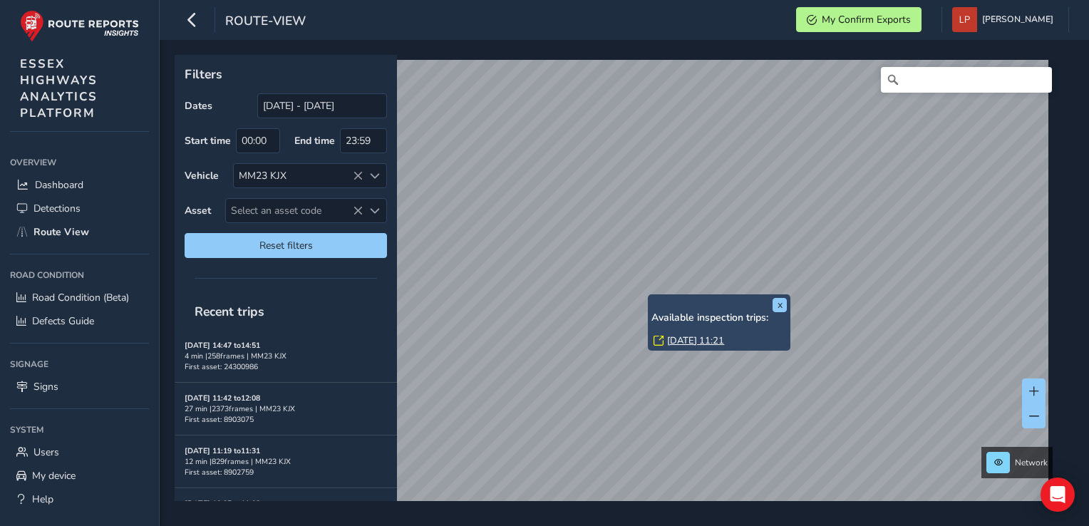
click at [724, 334] on link "[DATE] 11:21" at bounding box center [695, 340] width 57 height 13
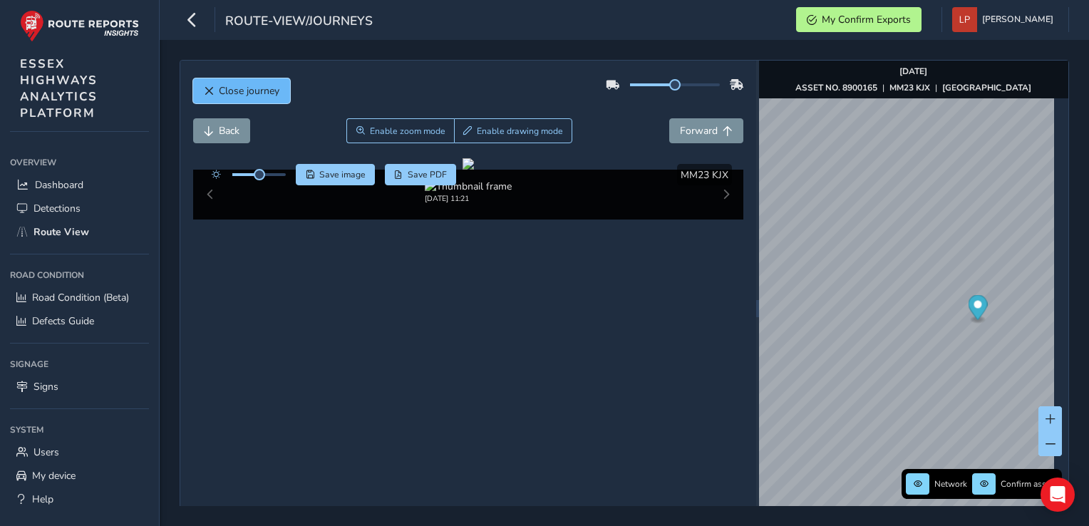
click at [259, 88] on span "Close journey" at bounding box center [249, 91] width 61 height 14
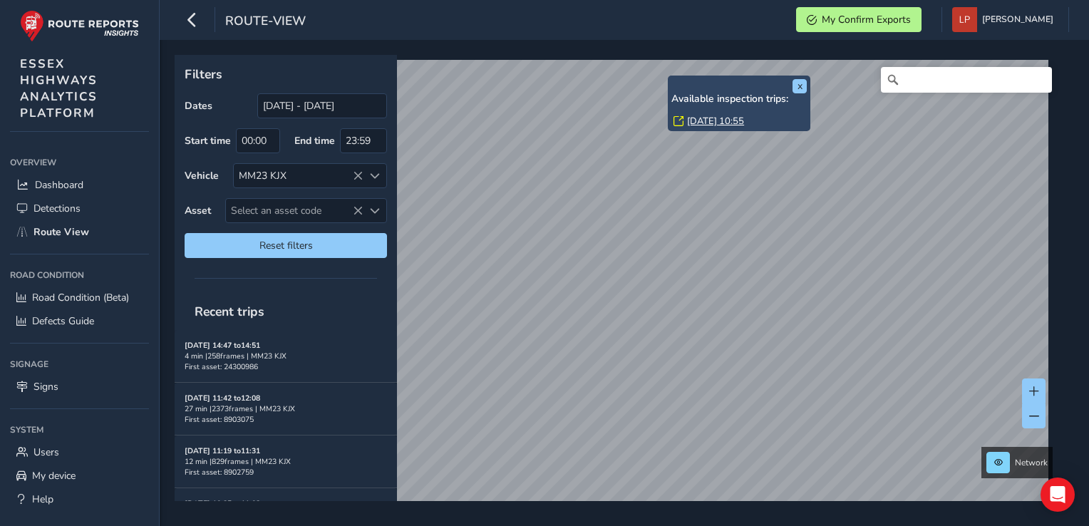
click at [713, 120] on link "[DATE] 10:55" at bounding box center [715, 121] width 57 height 13
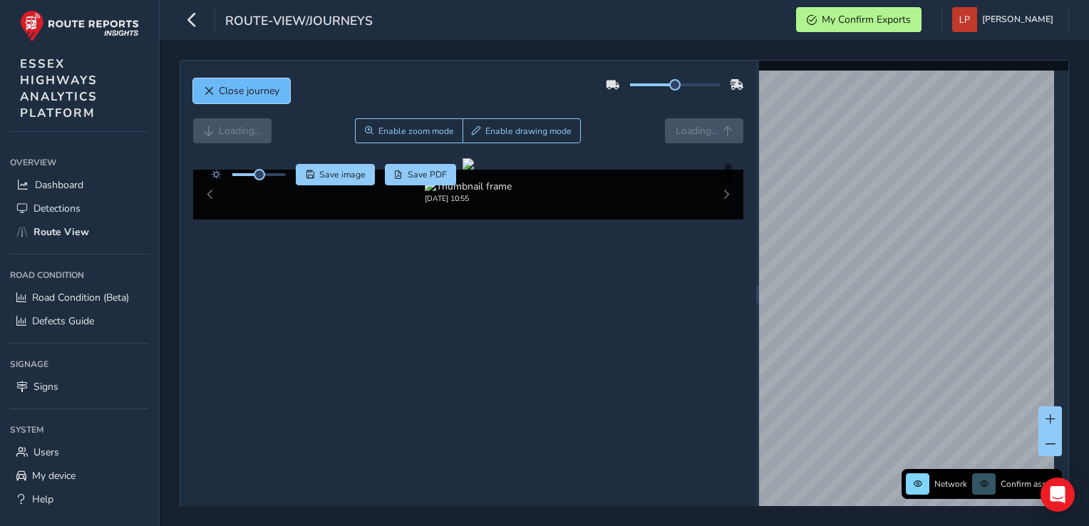
click at [251, 98] on button "Close journey" at bounding box center [241, 90] width 97 height 25
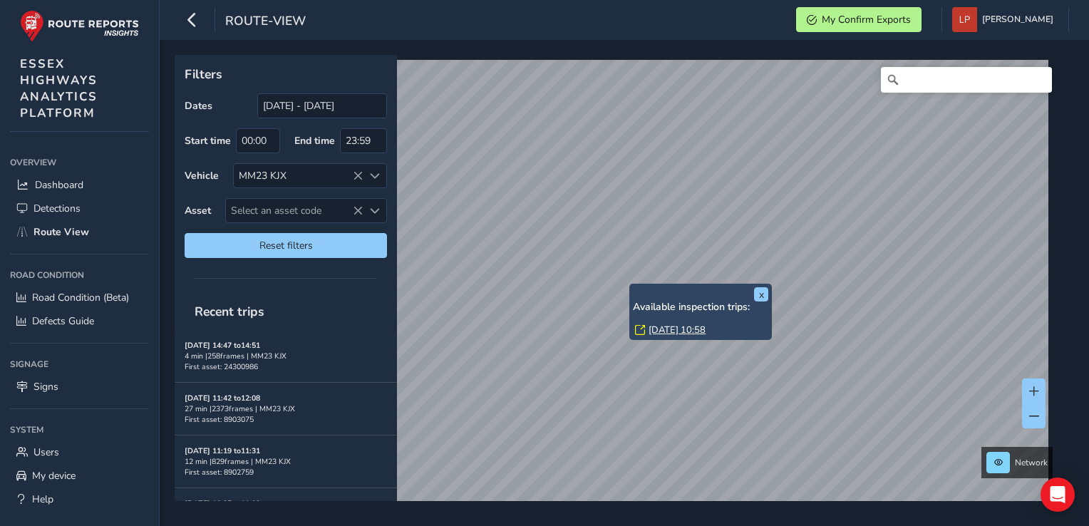
click at [647, 329] on div "[DATE] 10:58" at bounding box center [701, 330] width 133 height 13
click at [652, 326] on link "[DATE] 10:58" at bounding box center [677, 330] width 57 height 13
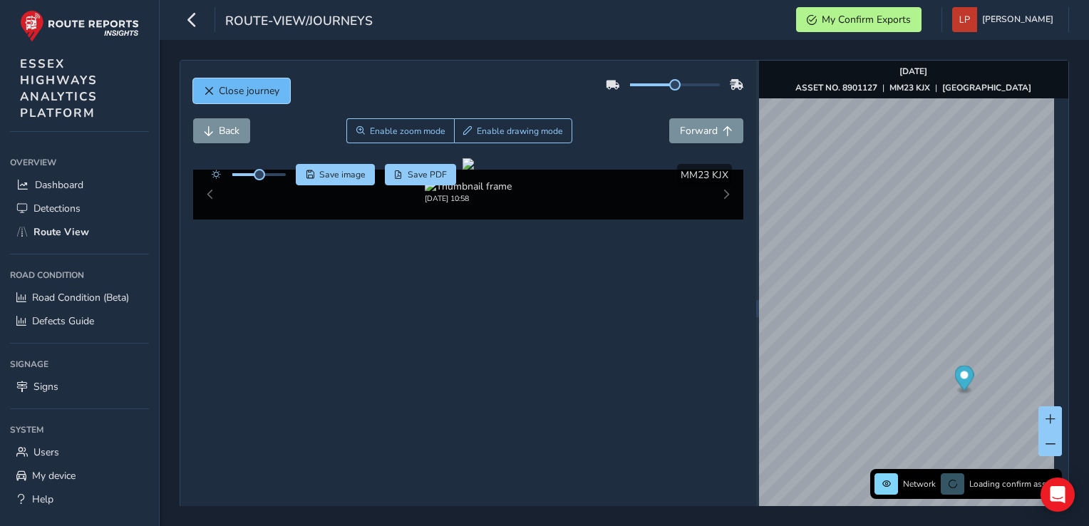
click at [271, 93] on span "Close journey" at bounding box center [249, 91] width 61 height 14
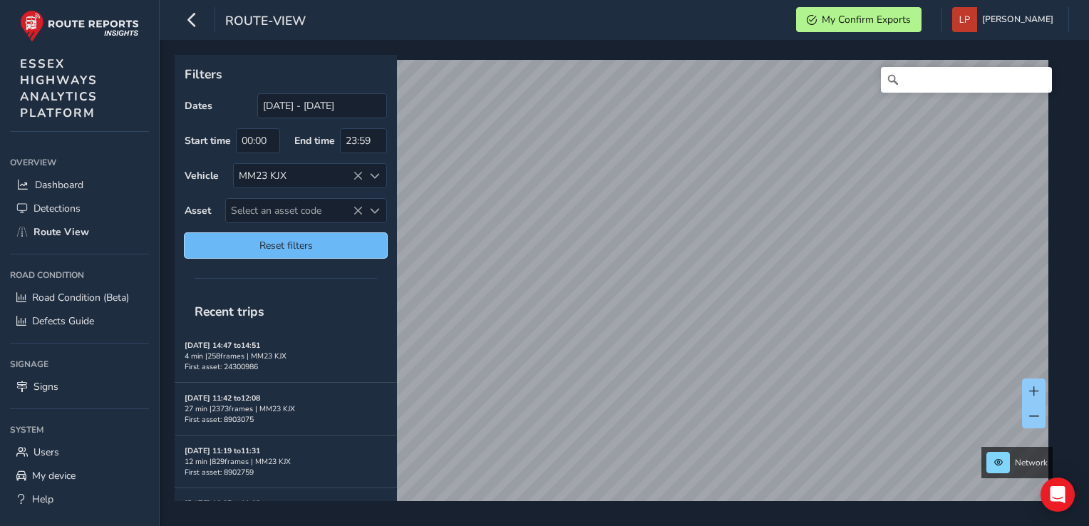
click at [265, 239] on span "Reset filters" at bounding box center [285, 246] width 181 height 14
type input "[DATE] - [DATE]"
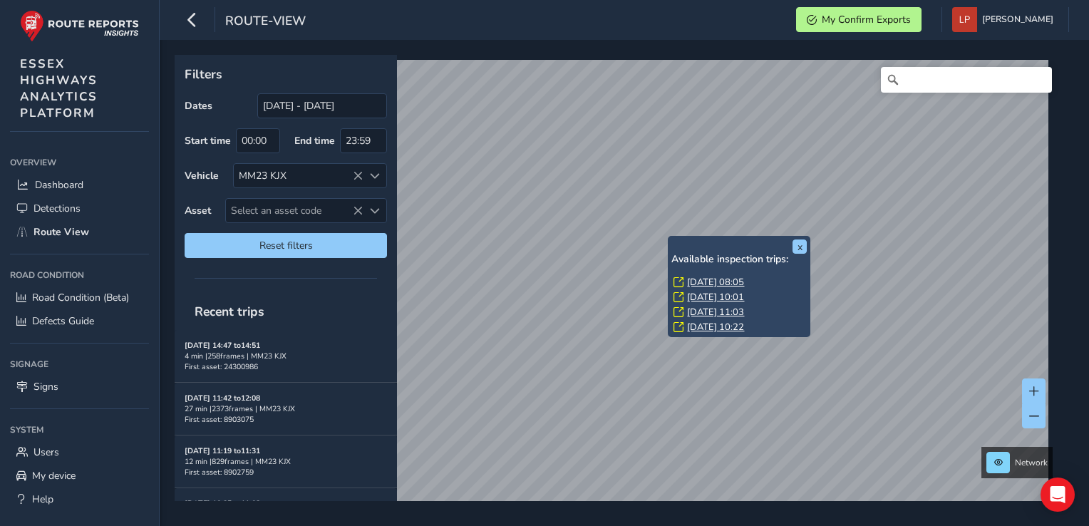
click at [691, 279] on link "[DATE] 08:05" at bounding box center [715, 282] width 57 height 13
